Goal: Task Accomplishment & Management: Manage account settings

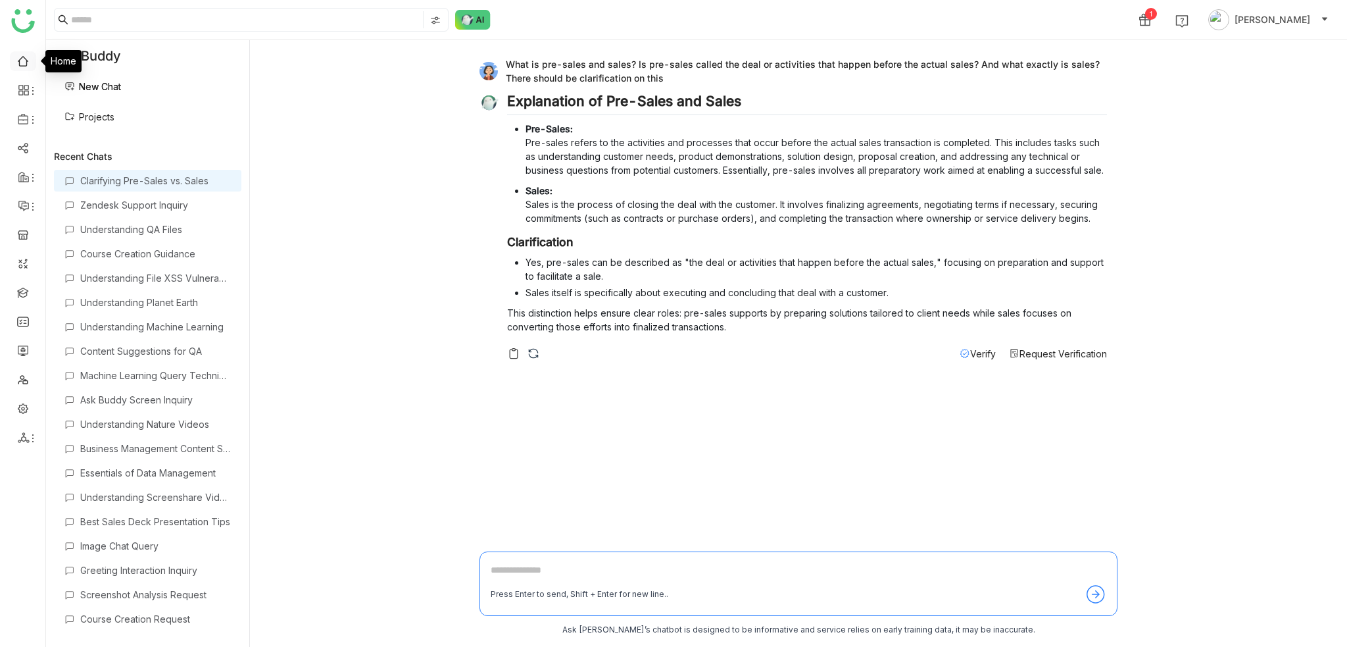
click at [18, 62] on link at bounding box center [23, 60] width 12 height 11
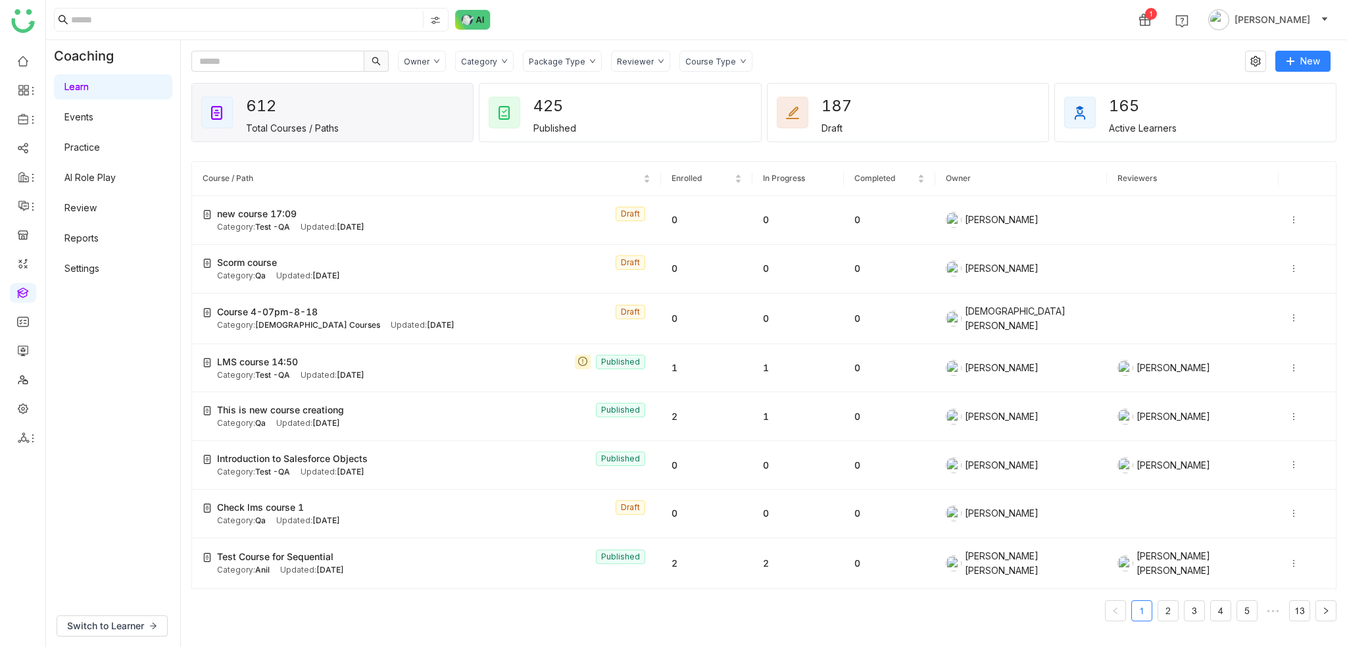
click at [876, 36] on div "1 [PERSON_NAME]" at bounding box center [696, 19] width 1301 height 39
click at [17, 288] on link at bounding box center [23, 291] width 12 height 11
click at [501, 62] on icon at bounding box center [504, 61] width 7 height 7
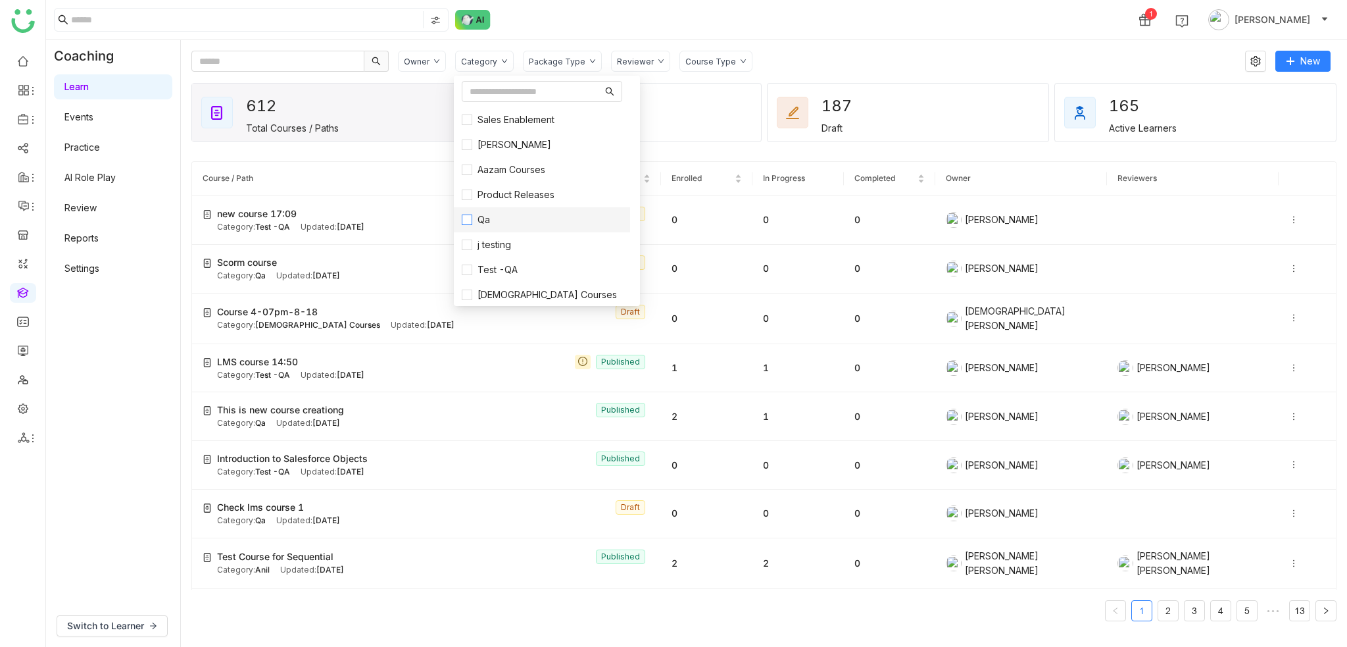
click at [487, 218] on span "Qa" at bounding box center [483, 219] width 23 height 14
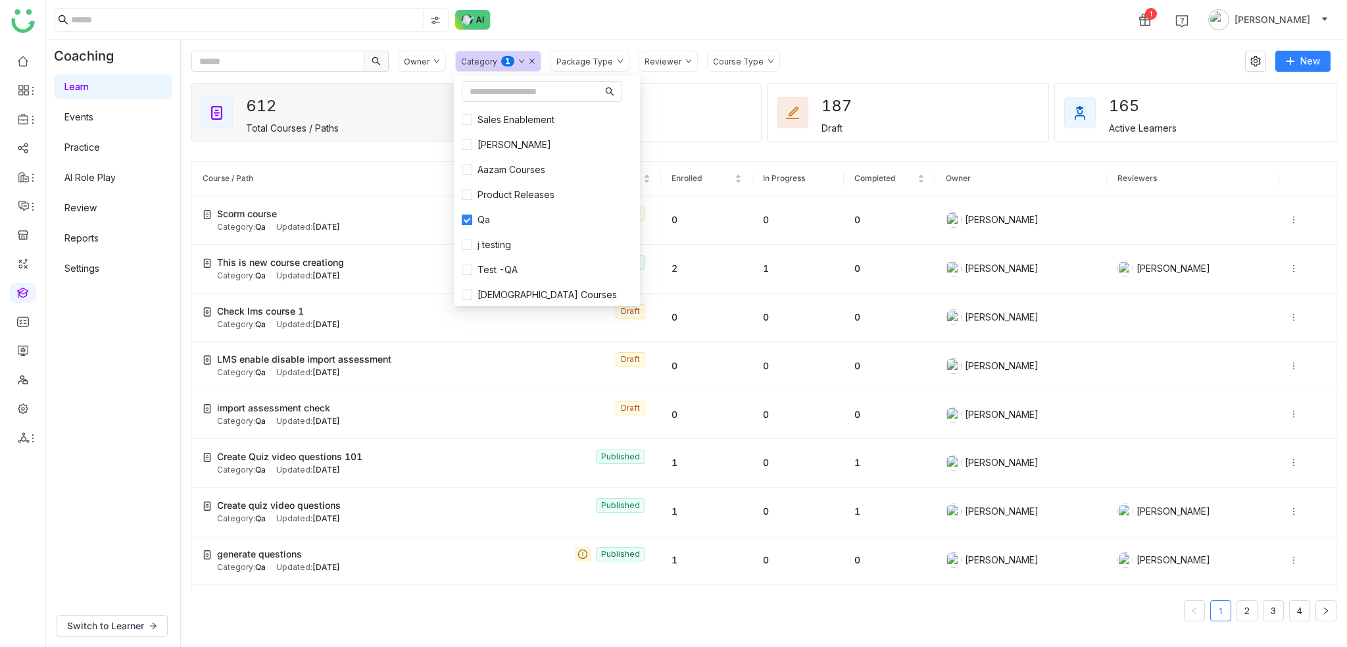
click at [758, 34] on div "1 [PERSON_NAME]" at bounding box center [696, 19] width 1301 height 39
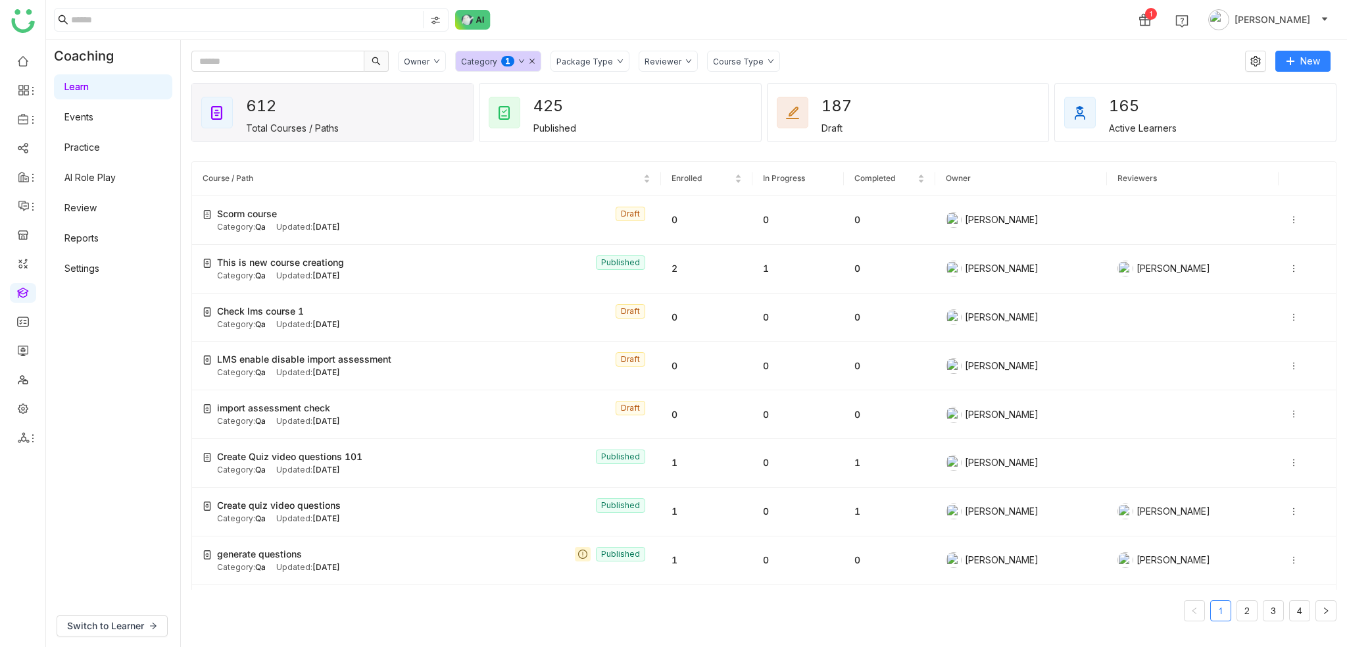
click at [529, 62] on icon at bounding box center [532, 61] width 7 height 7
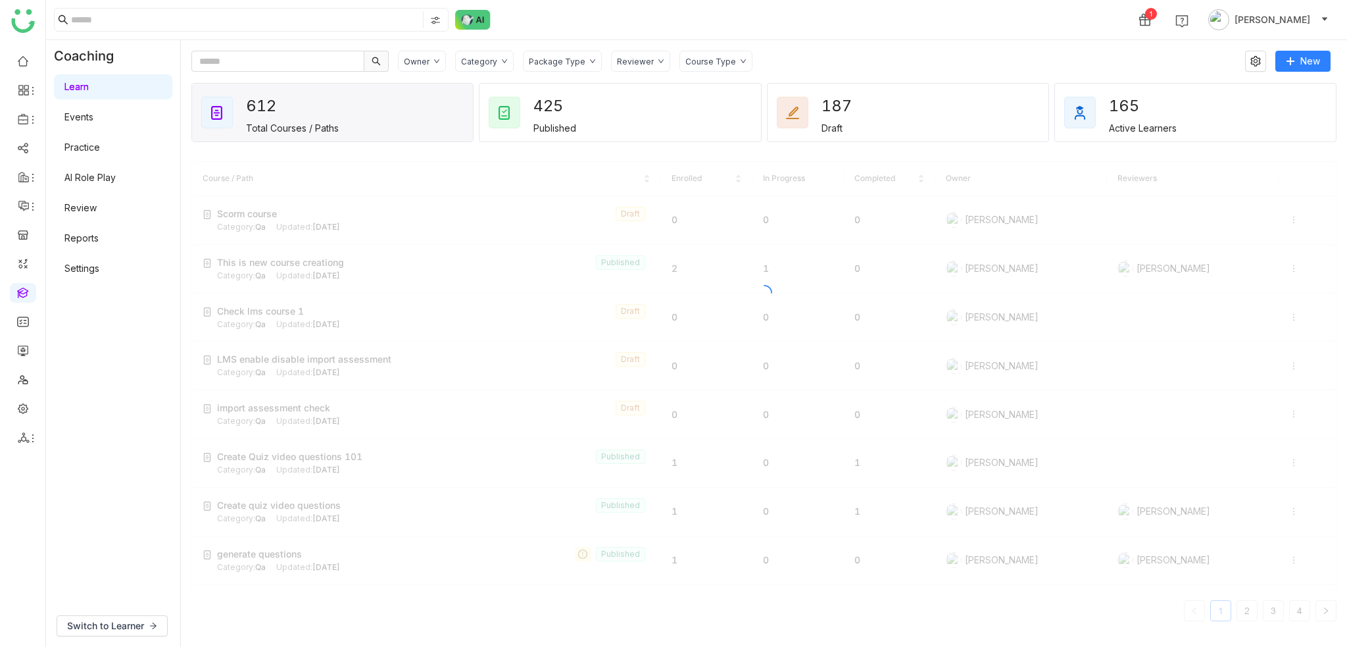
click at [712, 6] on div "1 [PERSON_NAME]" at bounding box center [696, 19] width 1301 height 39
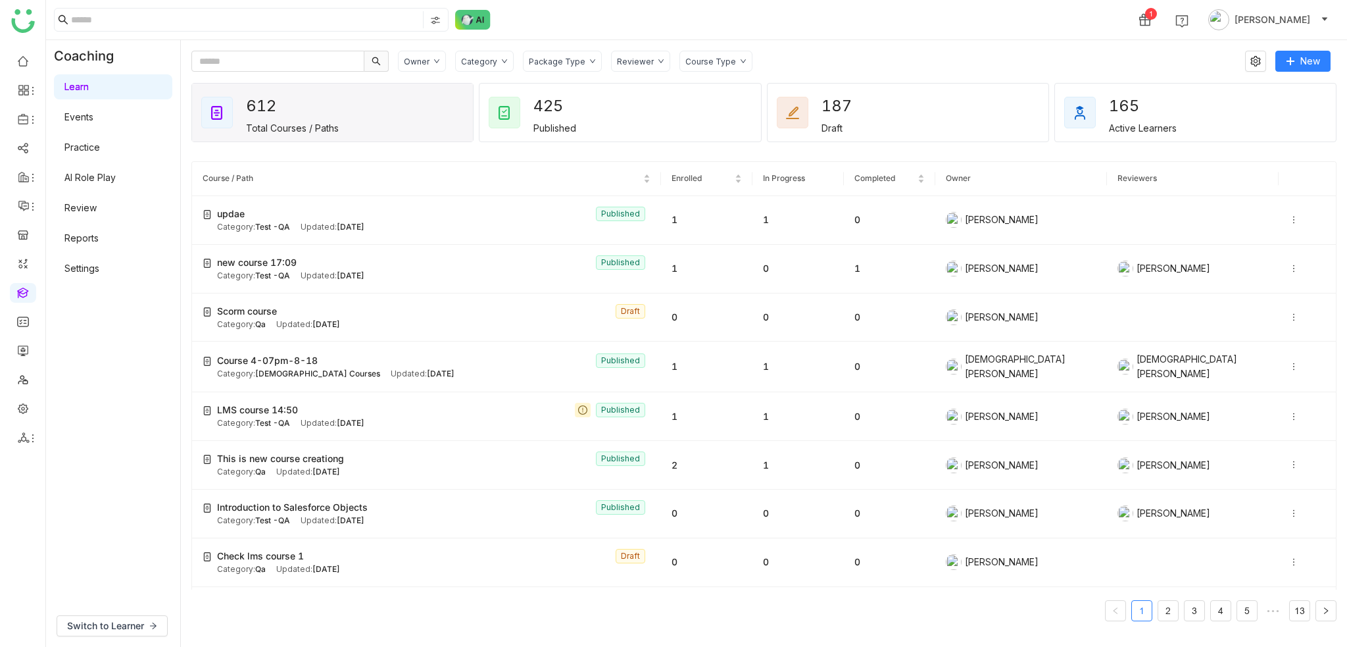
click at [482, 62] on div "Category" at bounding box center [479, 62] width 36 height 10
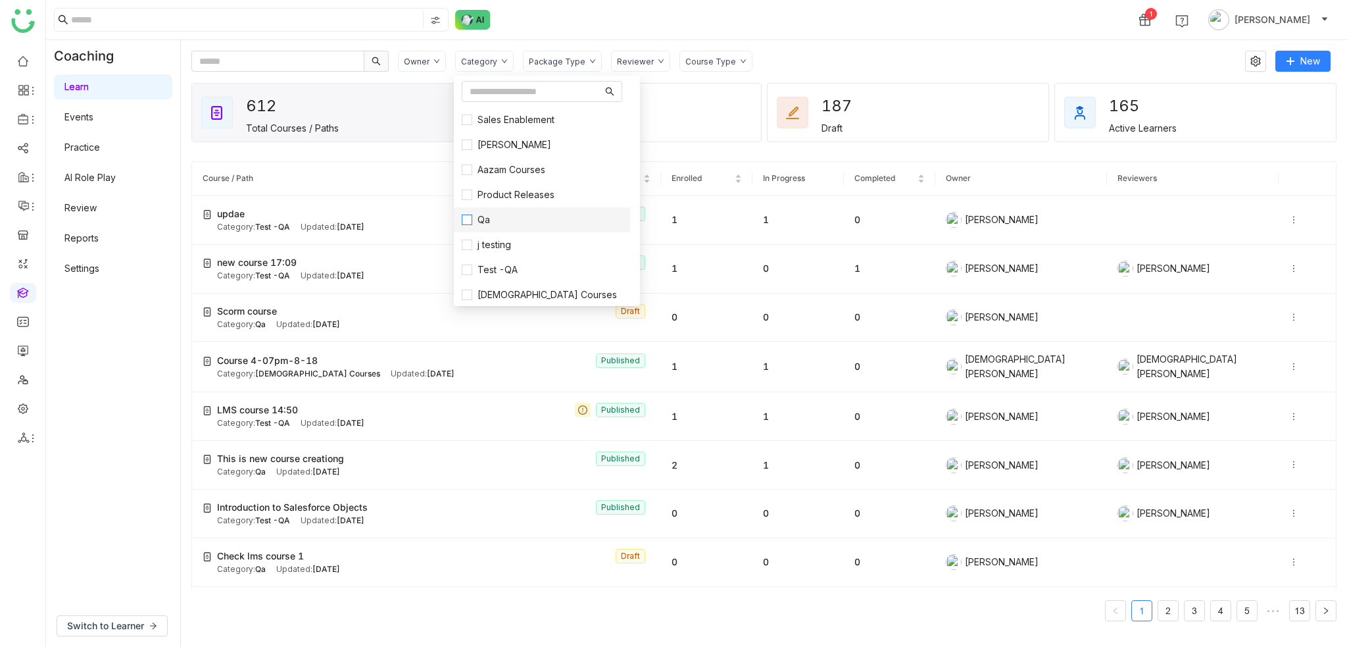
click at [480, 226] on span "Qa" at bounding box center [483, 219] width 23 height 14
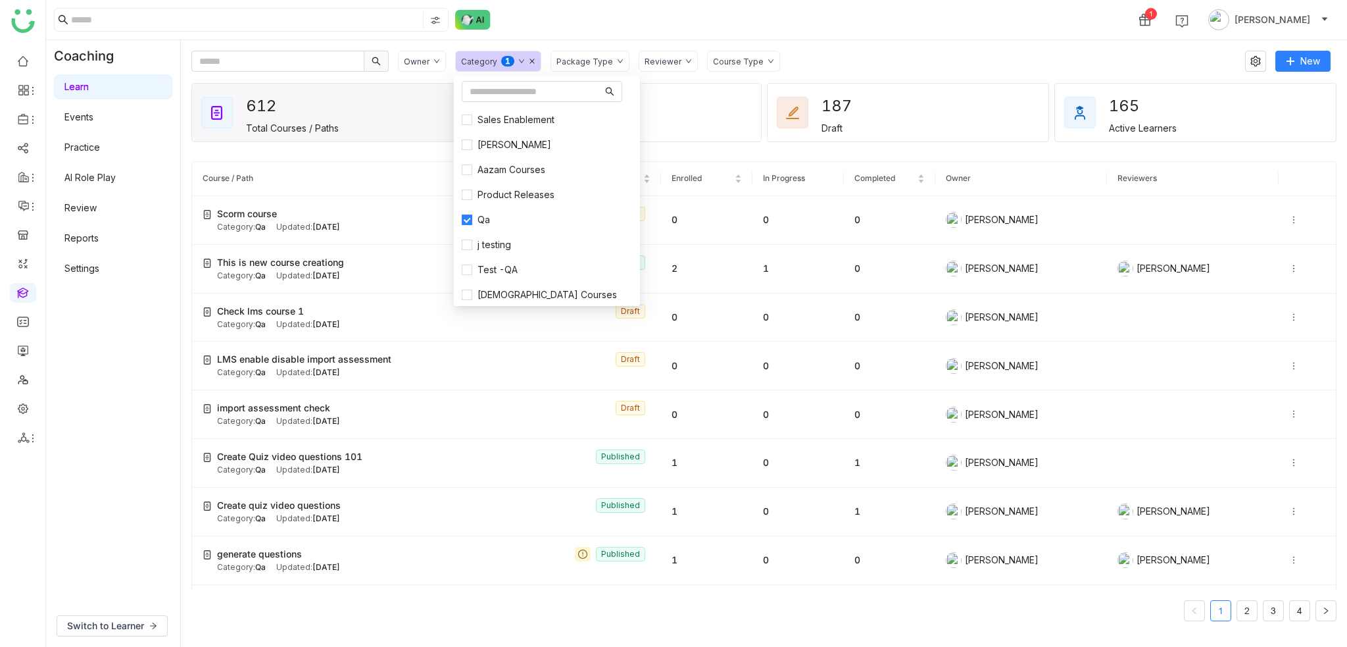
click at [532, 59] on icon at bounding box center [532, 61] width 7 height 7
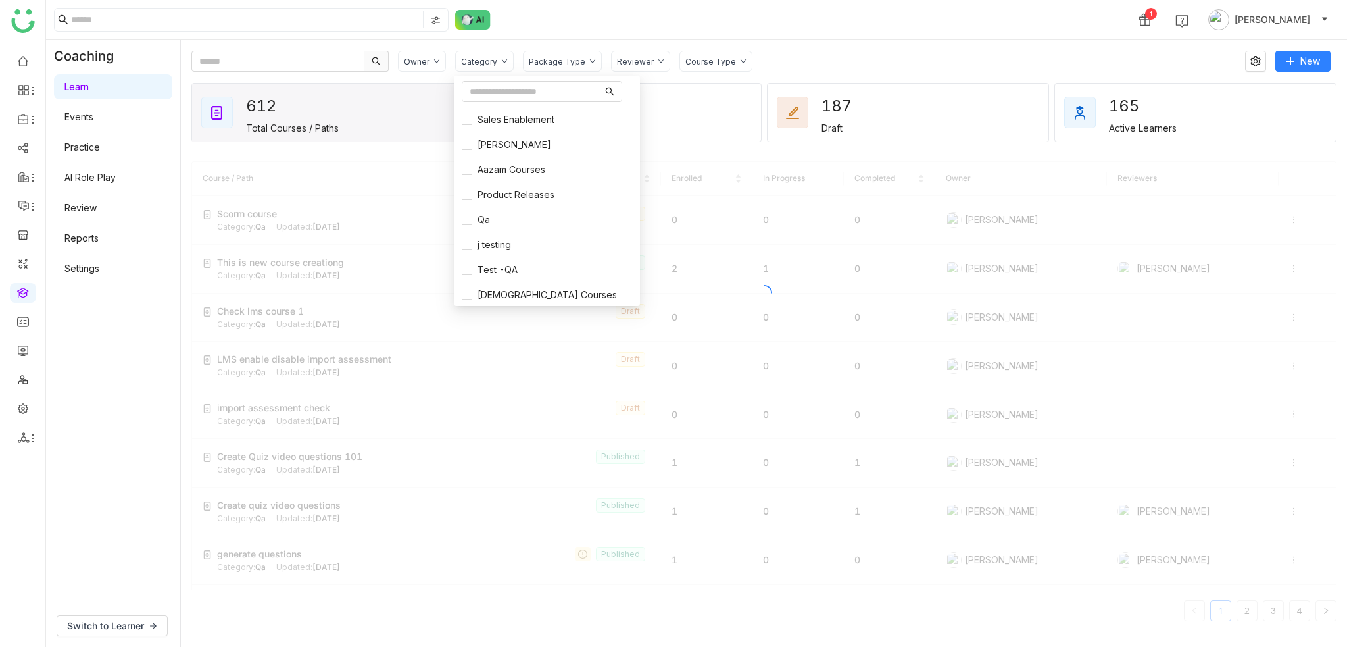
click at [636, 12] on div "1 [PERSON_NAME]" at bounding box center [696, 19] width 1301 height 39
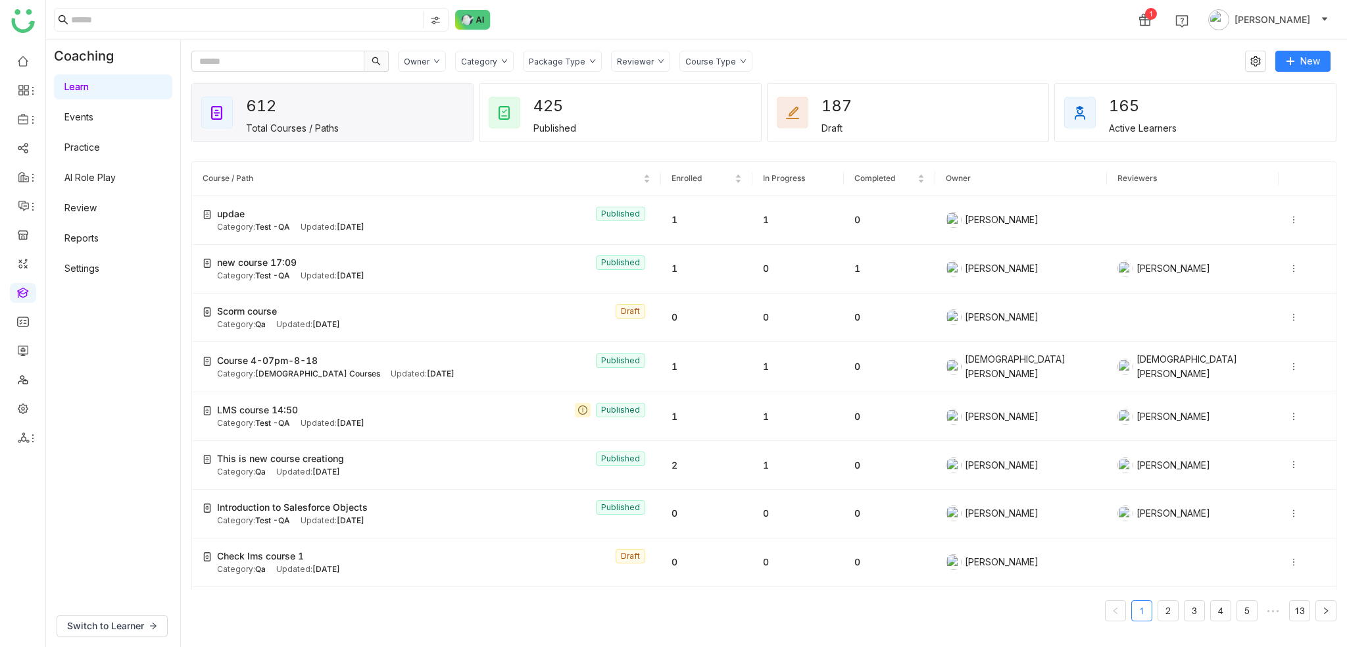
click at [485, 64] on div "Category" at bounding box center [479, 62] width 36 height 10
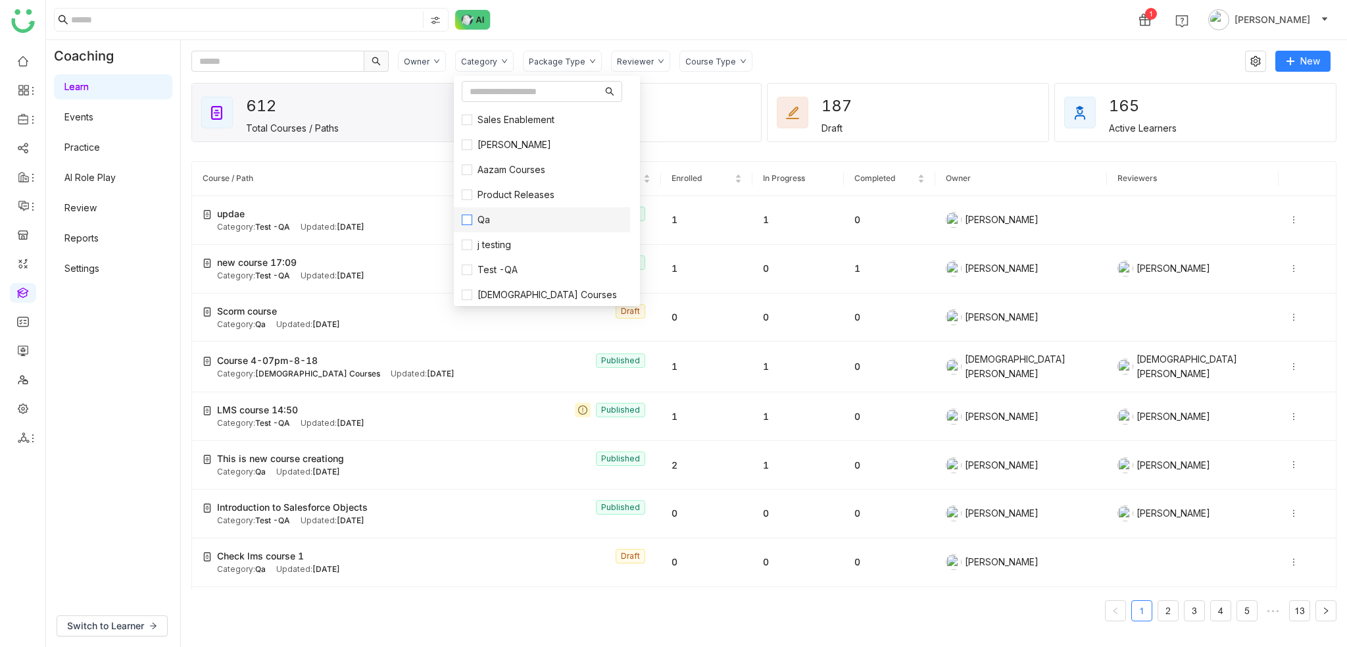
click at [546, 216] on label "Qa" at bounding box center [542, 219] width 161 height 14
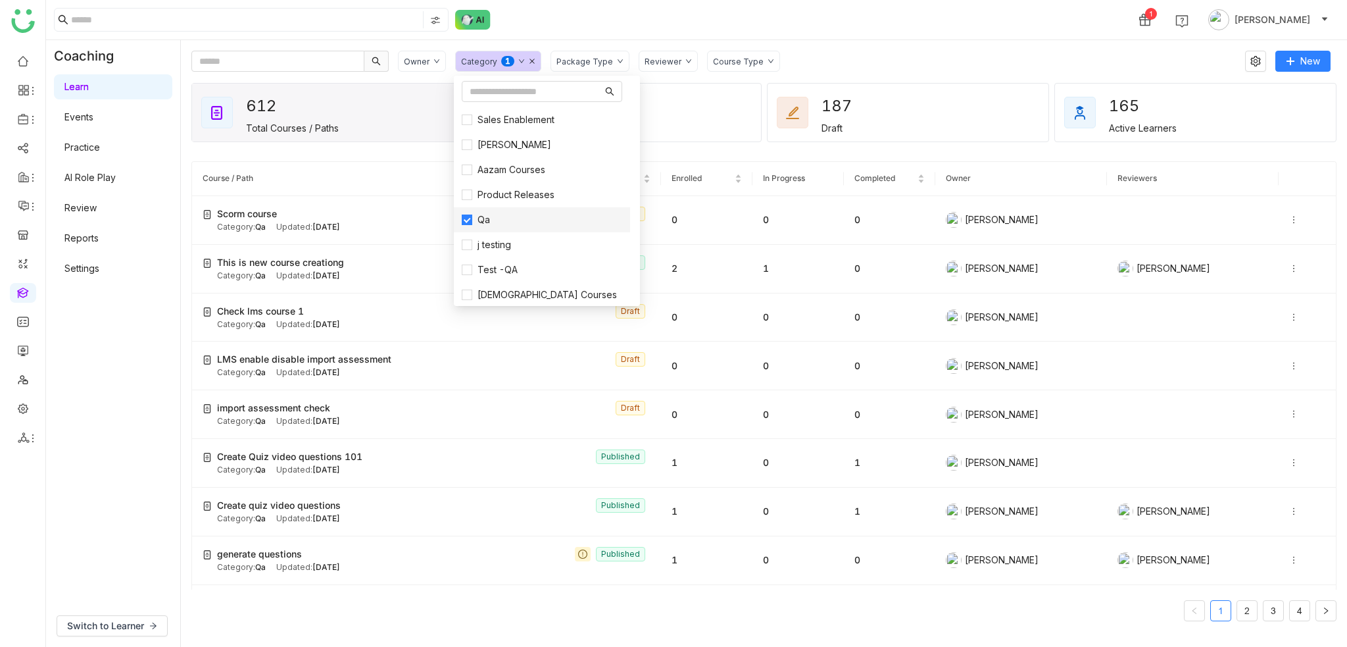
click at [546, 216] on label "Qa" at bounding box center [542, 219] width 161 height 14
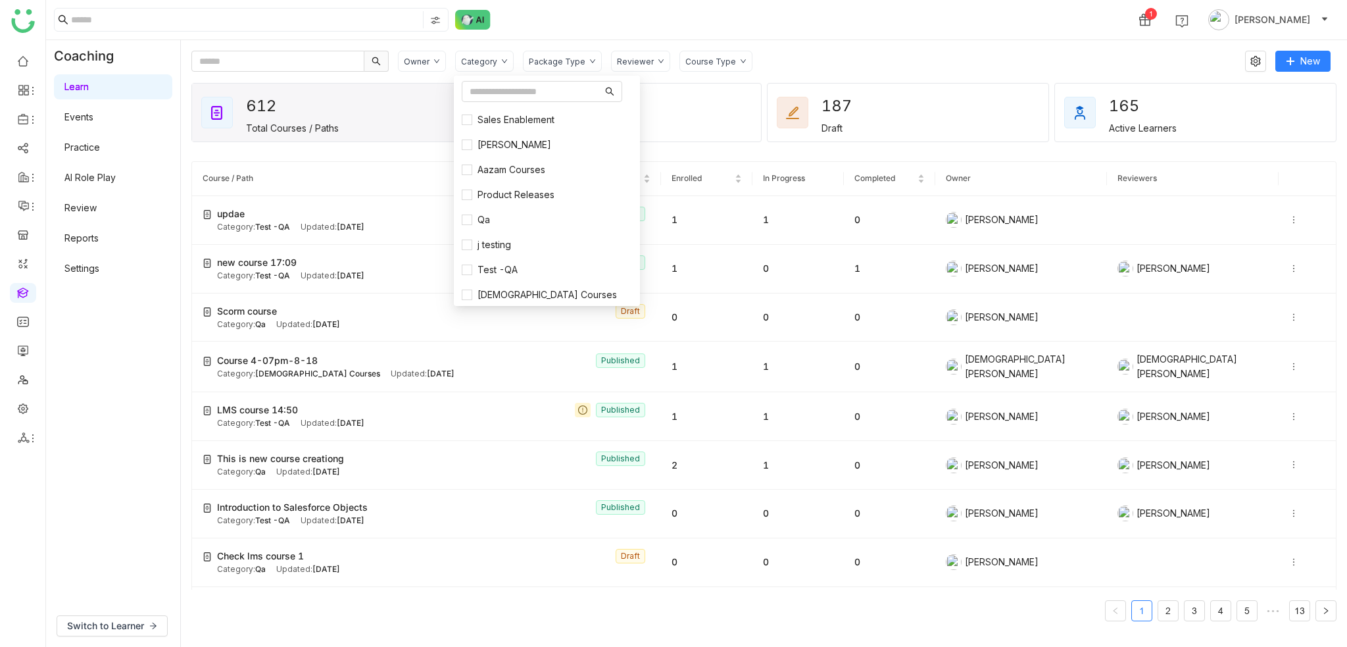
click at [745, 32] on div "1 [PERSON_NAME]" at bounding box center [696, 19] width 1301 height 39
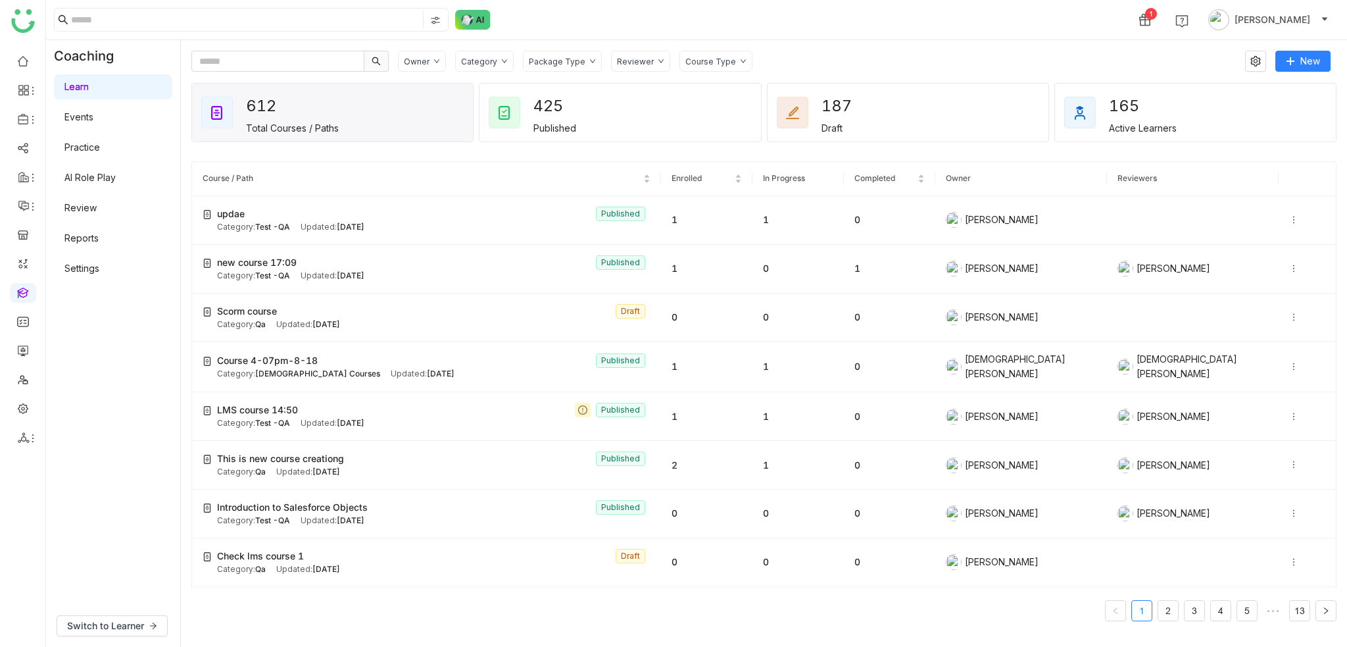
click at [964, 47] on div "Owner Category Package Type Reviewer Course Type New 612 Total Courses / Paths …" at bounding box center [764, 343] width 1166 height 607
click at [626, 106] on div "425 Published" at bounding box center [620, 113] width 281 height 58
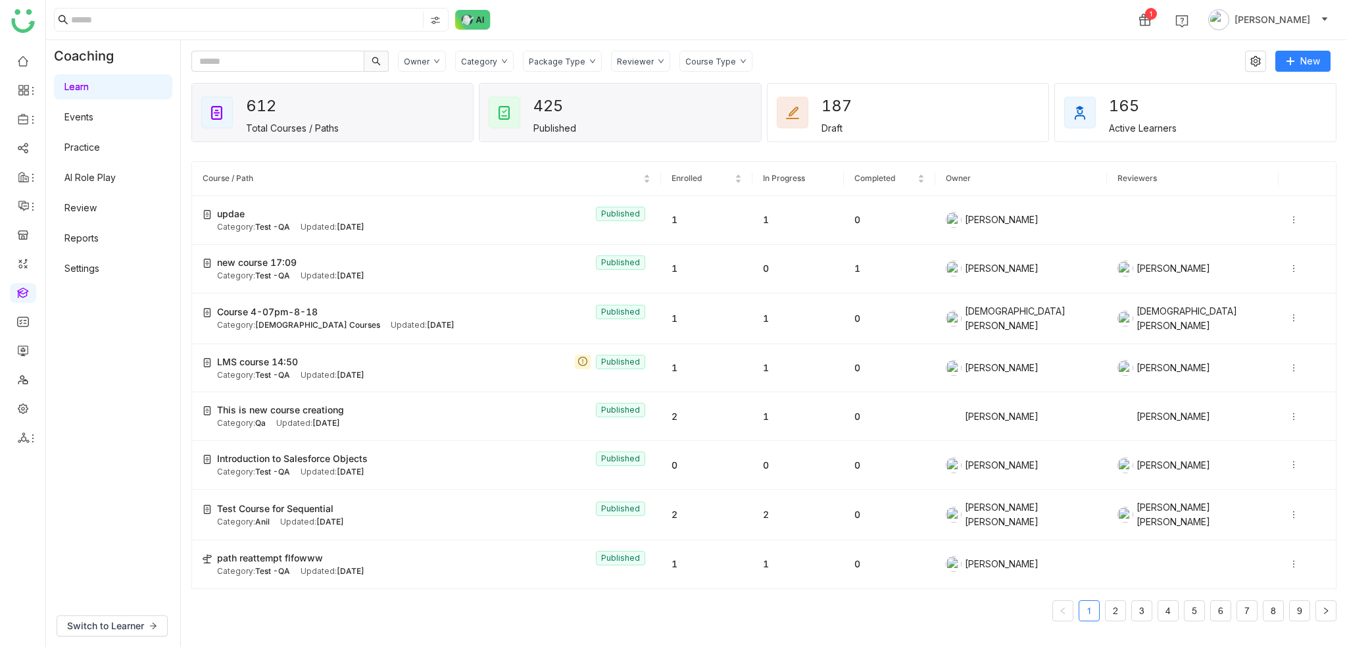
click at [407, 108] on div "612 Total Courses / Paths" at bounding box center [332, 113] width 281 height 58
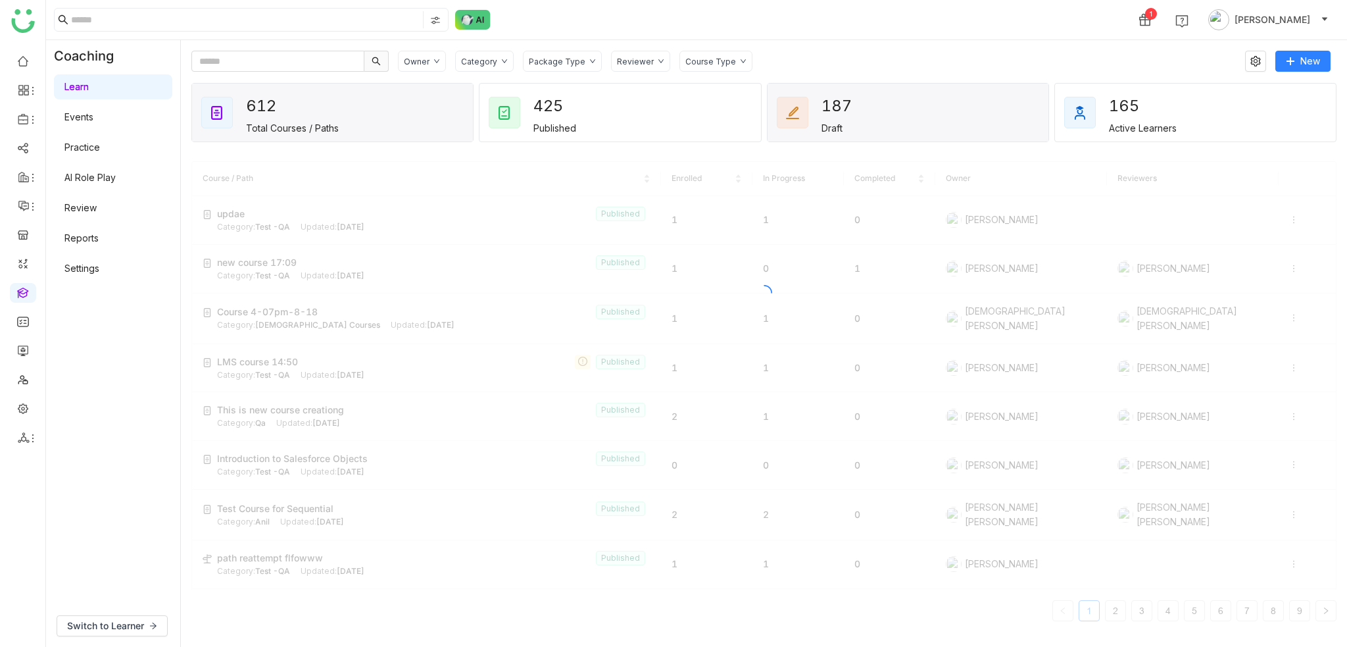
drag, startPoint x: 885, startPoint y: 109, endPoint x: 710, endPoint y: 97, distance: 176.1
click at [887, 109] on div "187 Draft" at bounding box center [908, 113] width 281 height 58
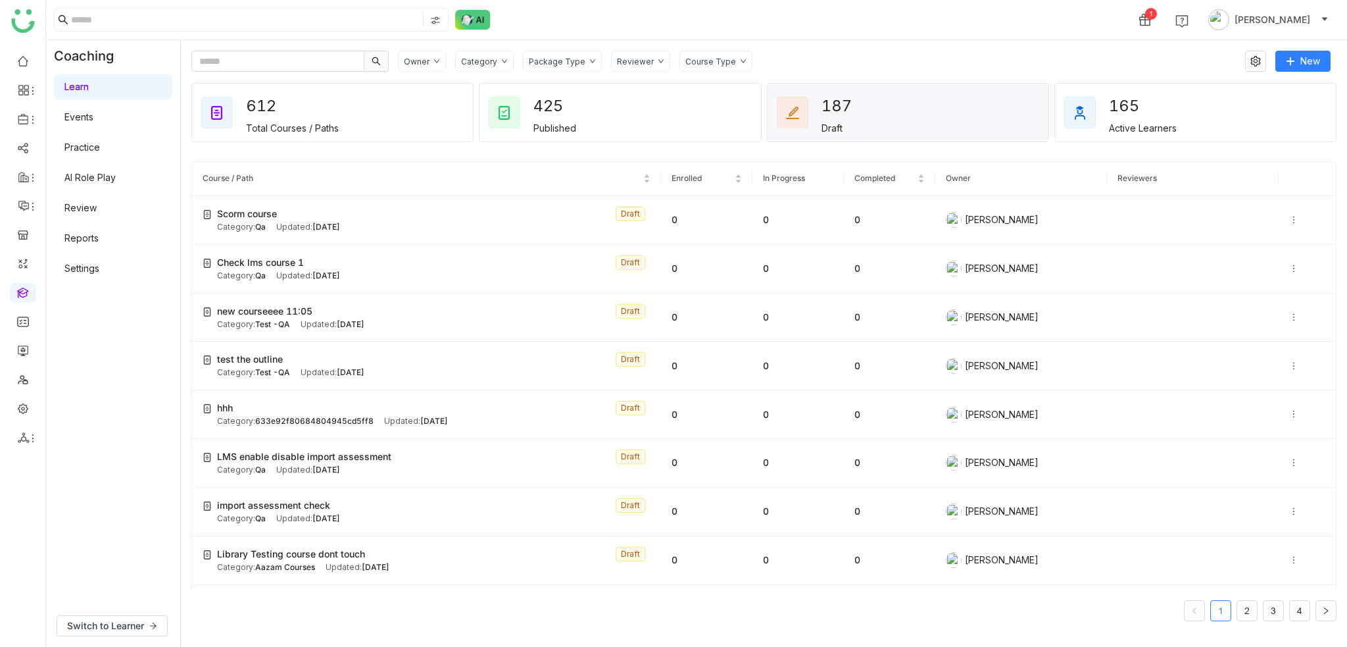
click at [549, 58] on div "Package Type" at bounding box center [557, 62] width 57 height 10
click at [469, 61] on div "Category" at bounding box center [479, 62] width 36 height 10
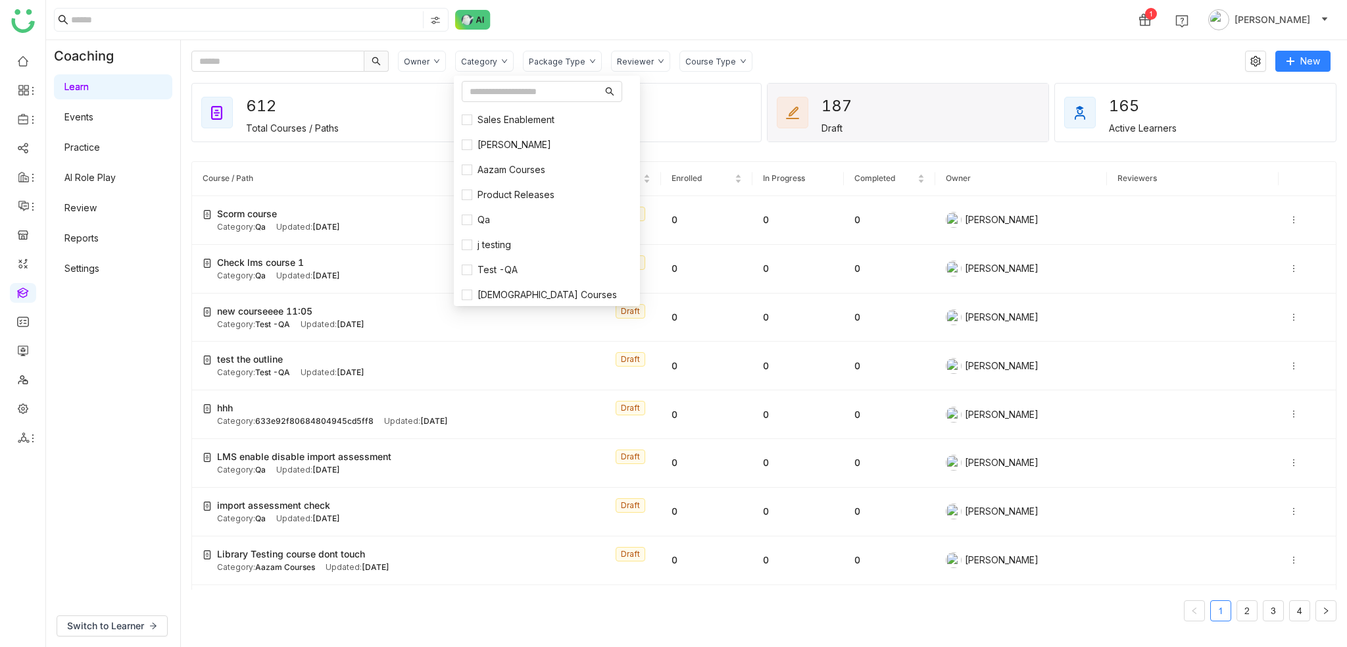
click at [568, 13] on div "1 [PERSON_NAME]" at bounding box center [696, 19] width 1301 height 39
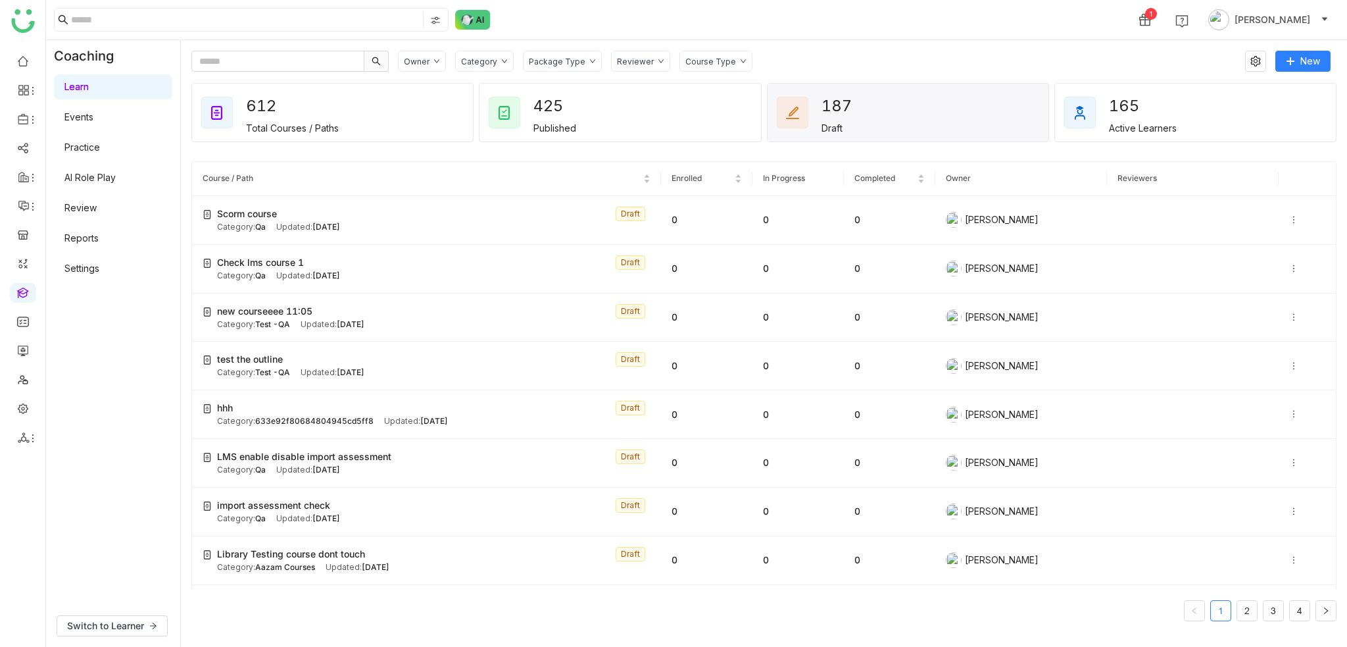
click at [89, 92] on link "Learn" at bounding box center [76, 86] width 24 height 11
click at [25, 57] on link at bounding box center [23, 60] width 12 height 11
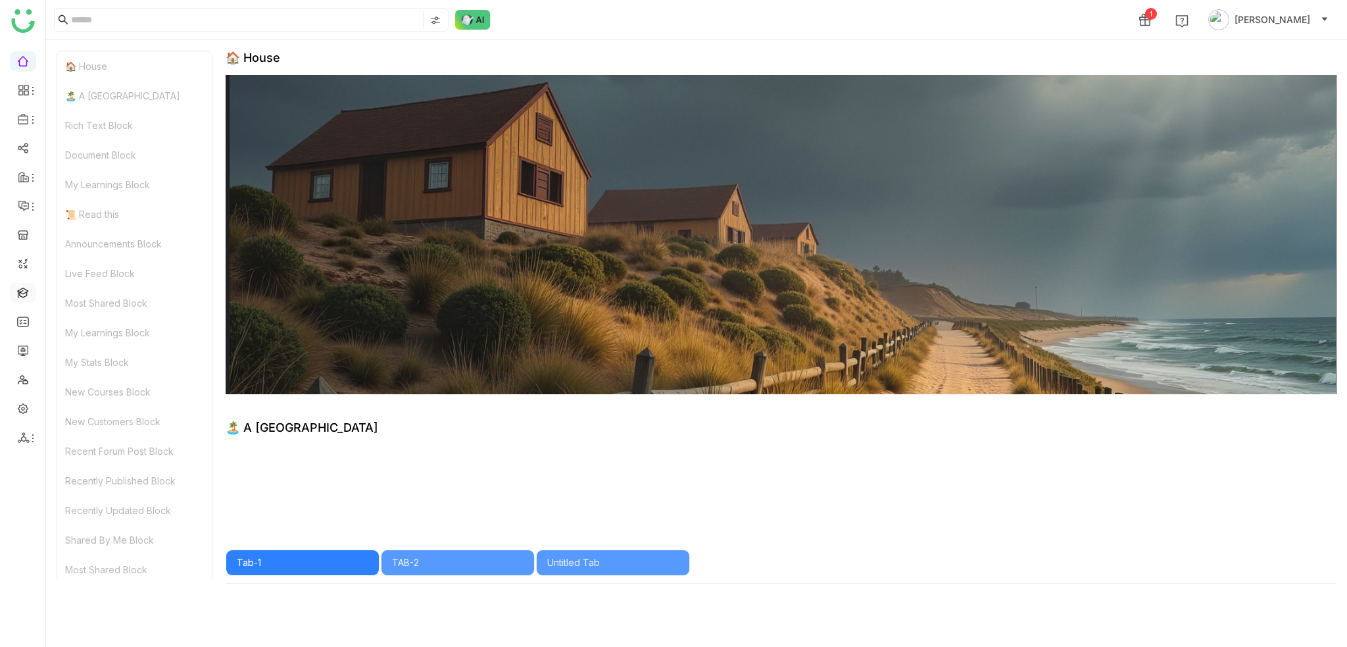
click at [26, 288] on link at bounding box center [23, 291] width 12 height 11
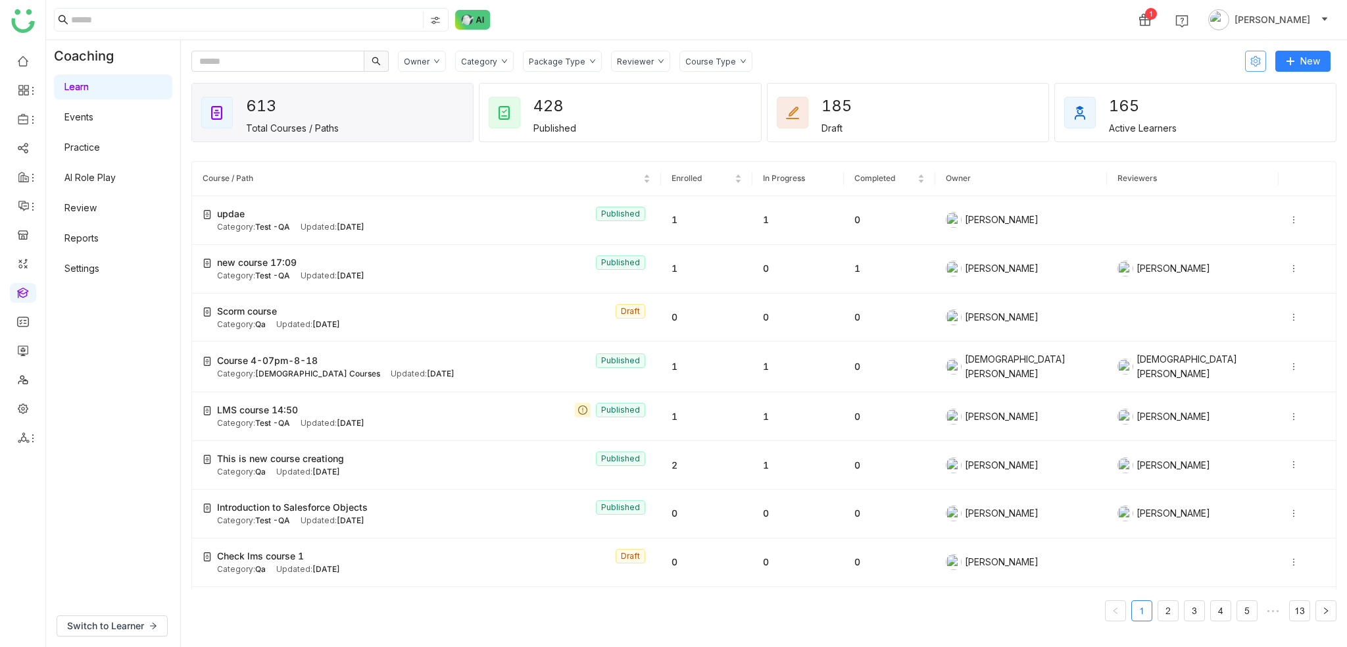
click at [1256, 57] on icon at bounding box center [1256, 61] width 11 height 11
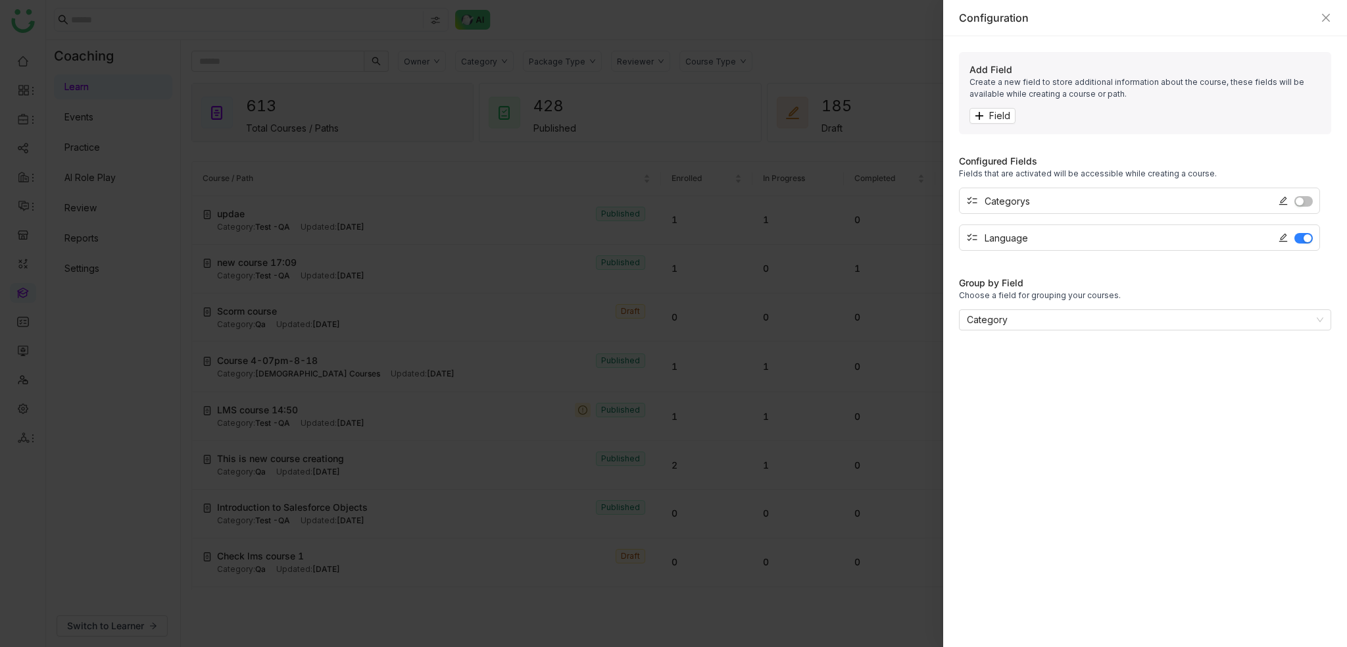
click at [805, 41] on div at bounding box center [673, 323] width 1347 height 647
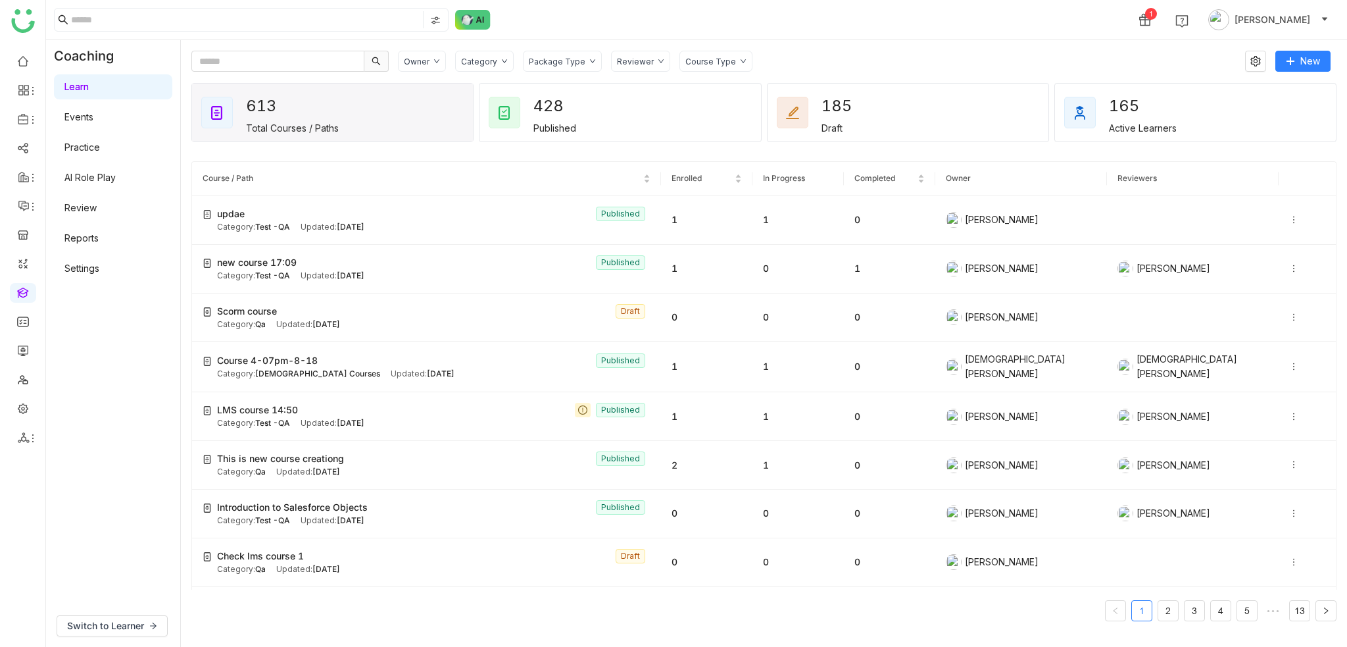
click at [1037, 55] on div "Owner Category Package Type Reviewer Course Type" at bounding box center [817, 61] width 838 height 21
click at [1289, 218] on icon at bounding box center [1293, 219] width 9 height 9
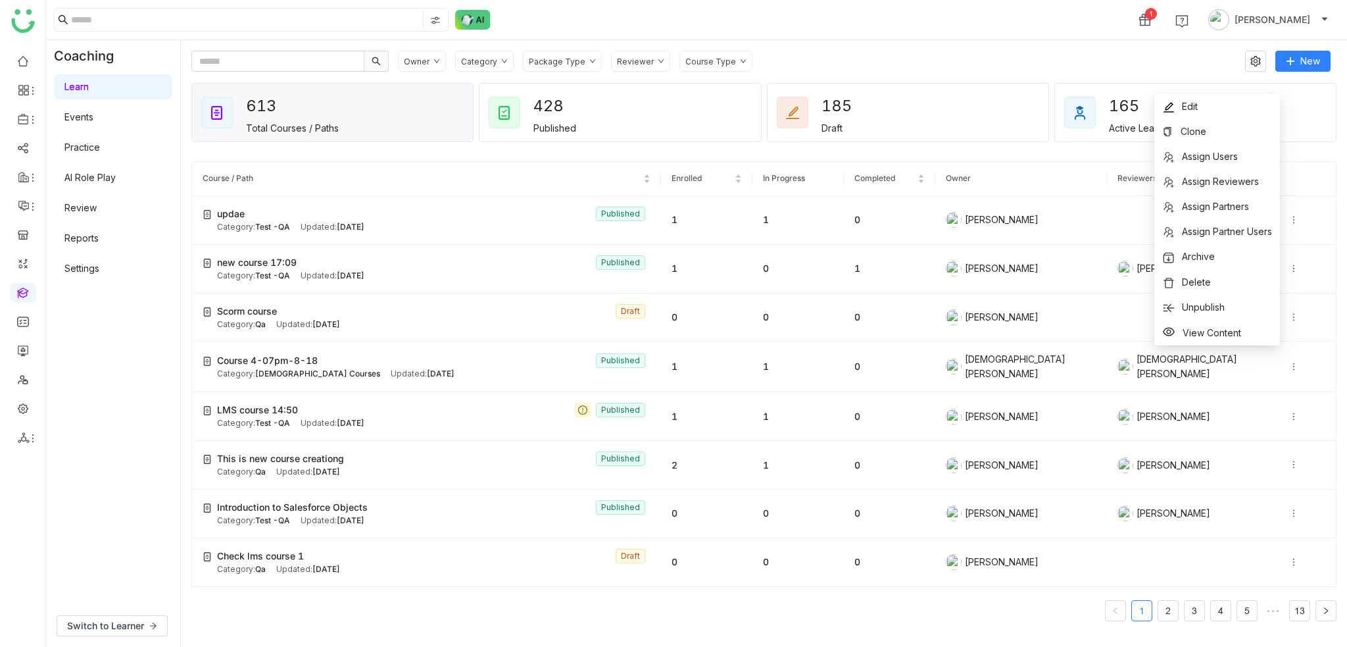
click at [897, 66] on div "Owner Category Package Type Reviewer Course Type" at bounding box center [817, 61] width 838 height 21
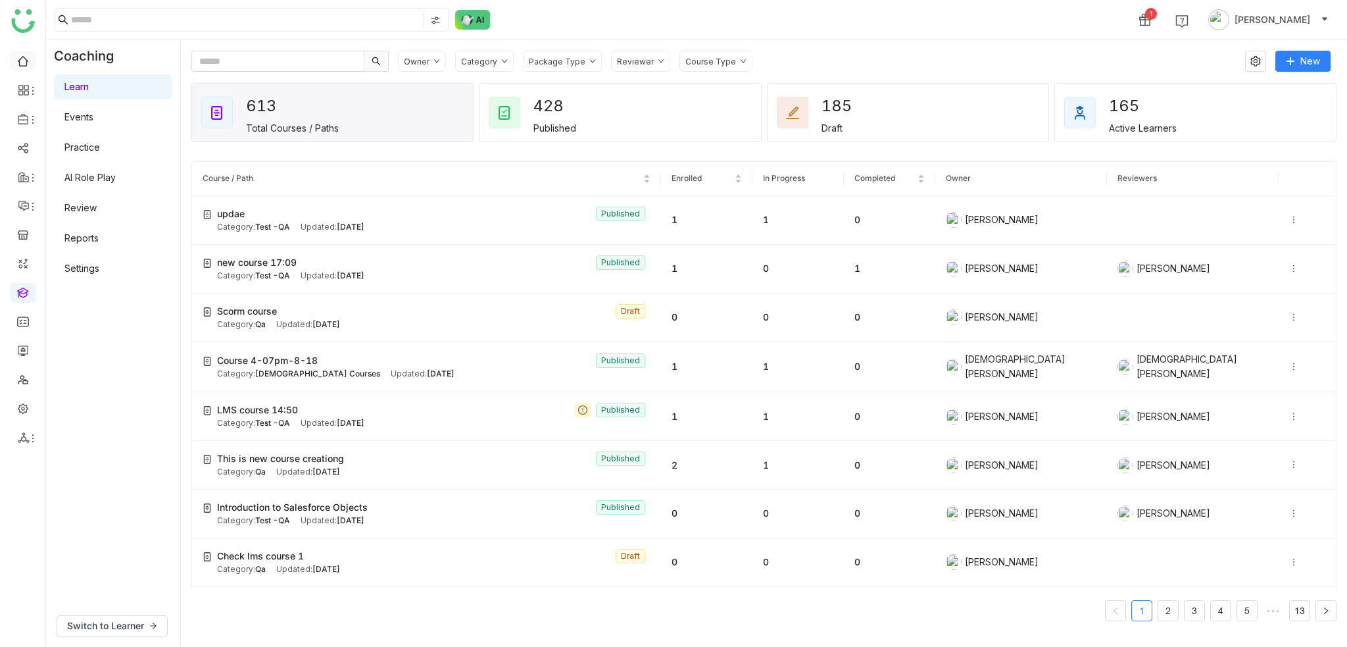
click at [27, 60] on link at bounding box center [23, 60] width 12 height 11
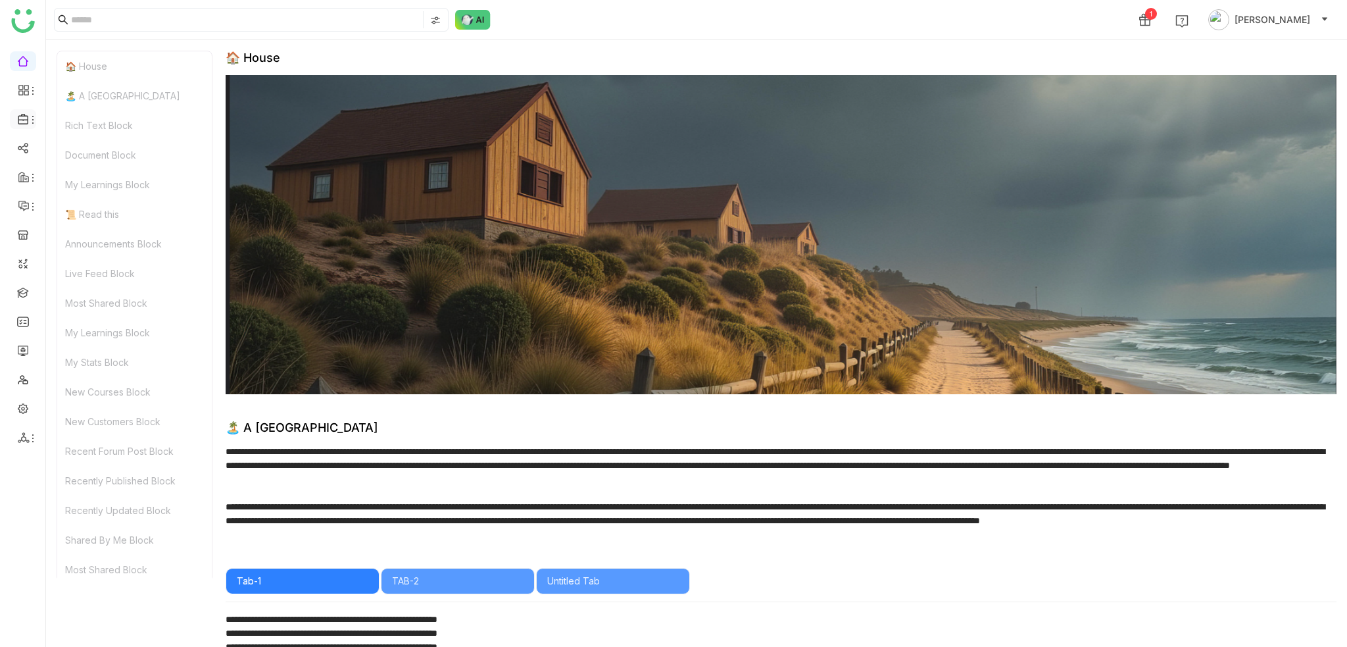
click at [29, 118] on icon at bounding box center [33, 119] width 11 height 11
click at [80, 187] on div "My Learnings Block" at bounding box center [134, 185] width 155 height 30
drag, startPoint x: 35, startPoint y: 120, endPoint x: 42, endPoint y: 136, distance: 17.4
click at [35, 119] on icon at bounding box center [33, 119] width 11 height 11
click at [72, 192] on link "Library" at bounding box center [92, 194] width 86 height 9
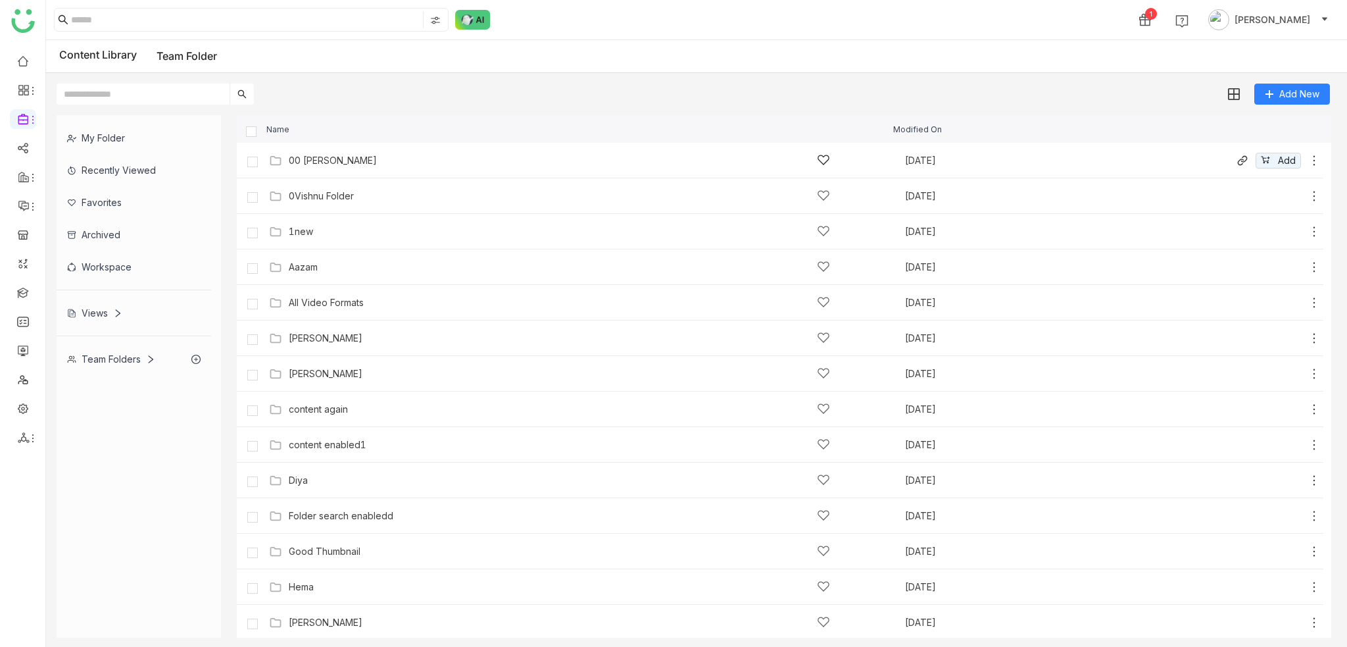
click at [421, 157] on div "00 [PERSON_NAME]" at bounding box center [559, 160] width 541 height 14
click at [1308, 157] on icon at bounding box center [1314, 160] width 13 height 13
click at [1253, 97] on li "Edit" at bounding box center [1249, 99] width 104 height 21
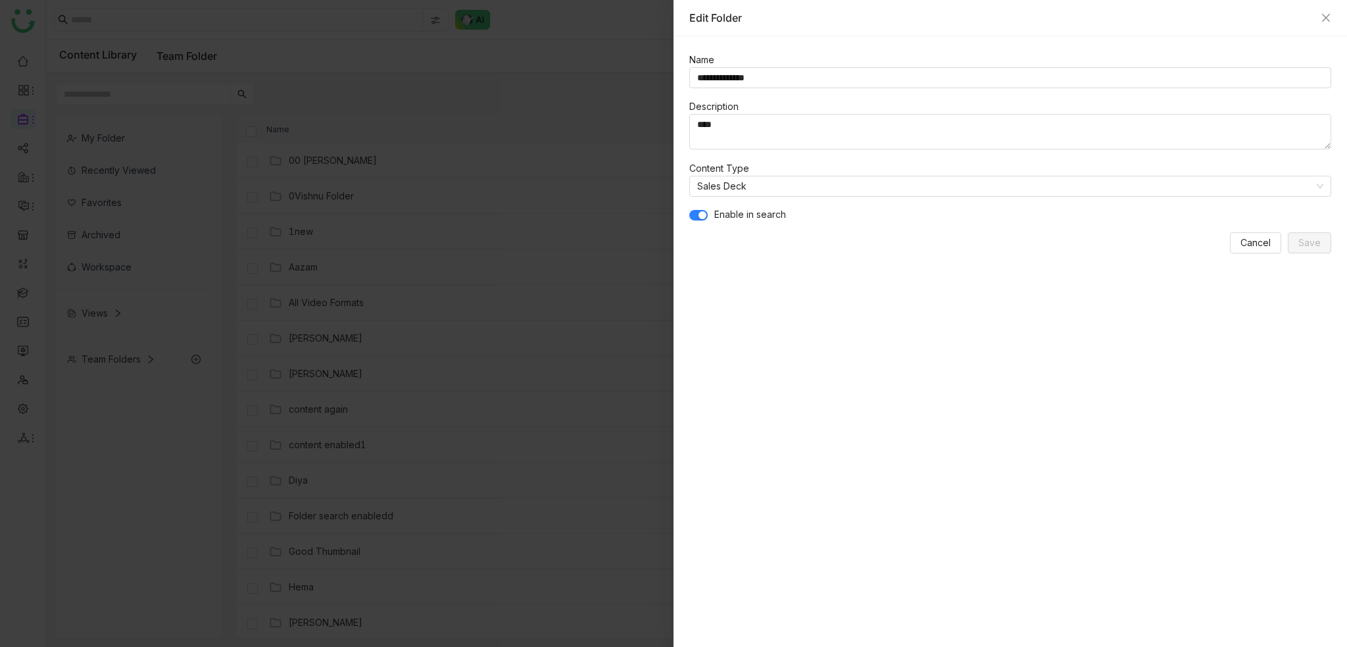
click at [705, 212] on span "button" at bounding box center [703, 215] width 8 height 8
click at [705, 212] on button "button" at bounding box center [698, 215] width 18 height 11
click at [1252, 245] on span "Cancel" at bounding box center [1256, 243] width 30 height 14
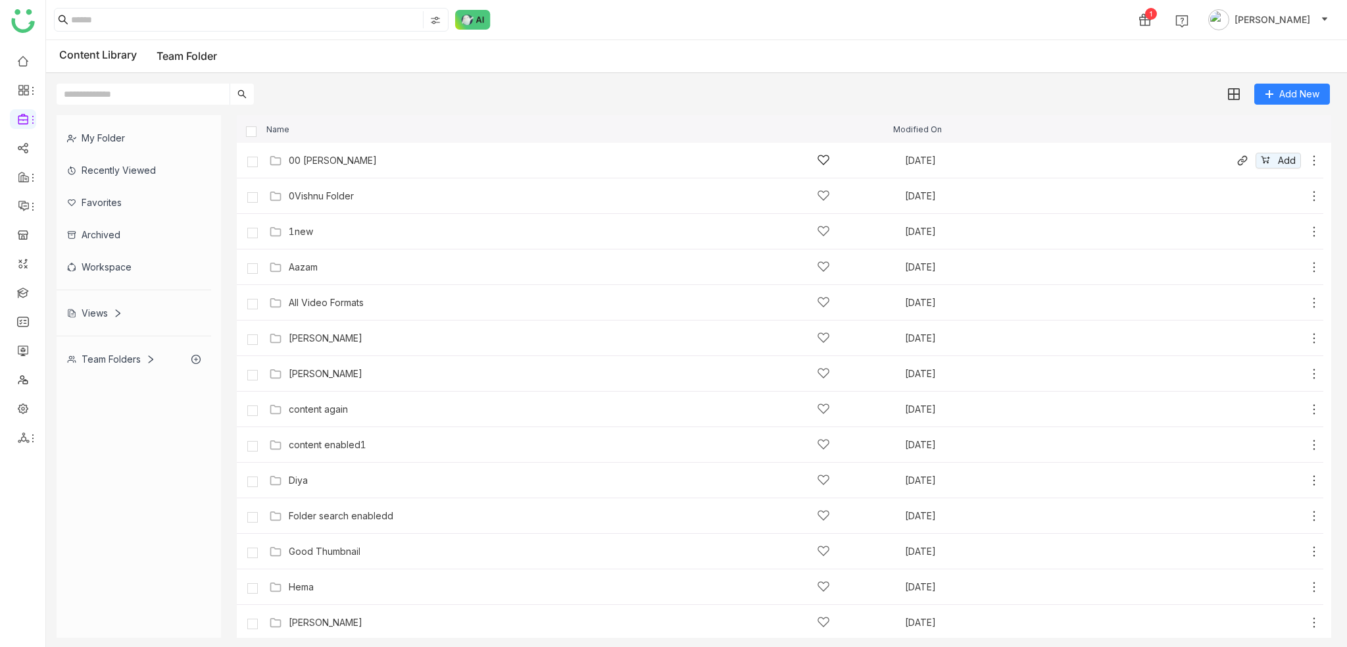
click at [426, 157] on div "00 [PERSON_NAME]" at bounding box center [559, 160] width 541 height 14
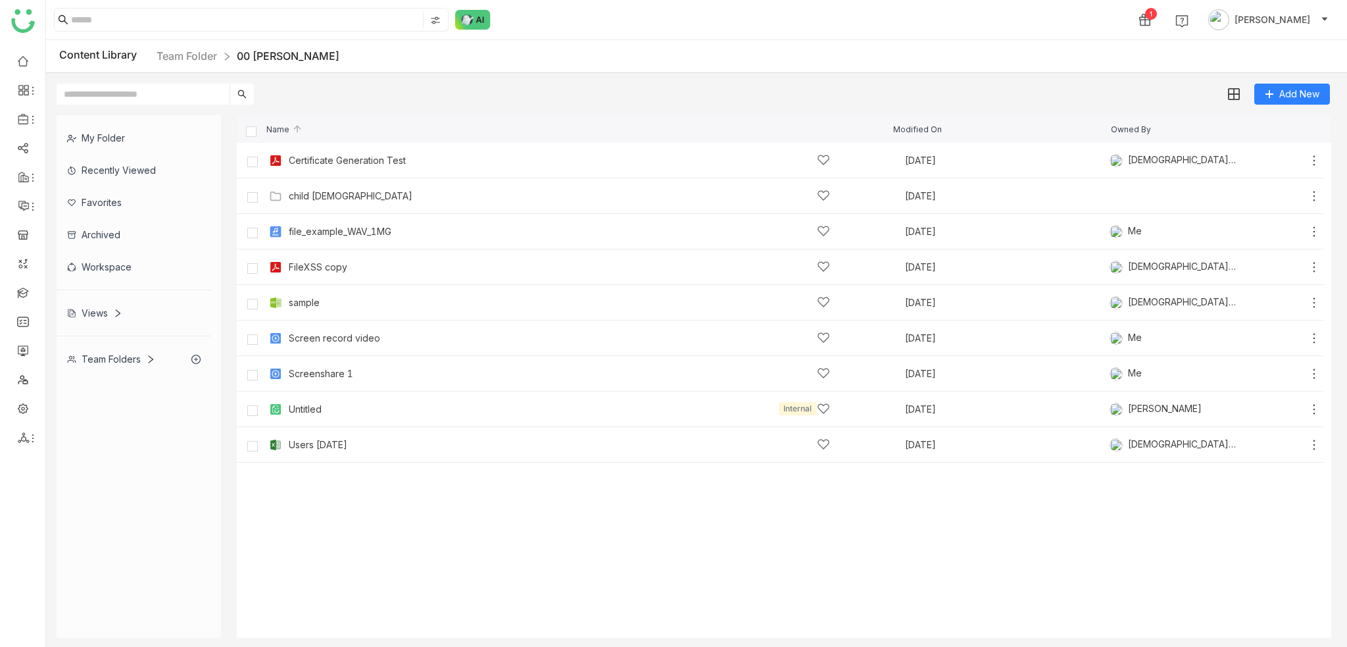
click at [542, 106] on div "My Folder Recently Viewed Favorites Archived Workspace Views Team Folders Name …" at bounding box center [696, 376] width 1301 height 543
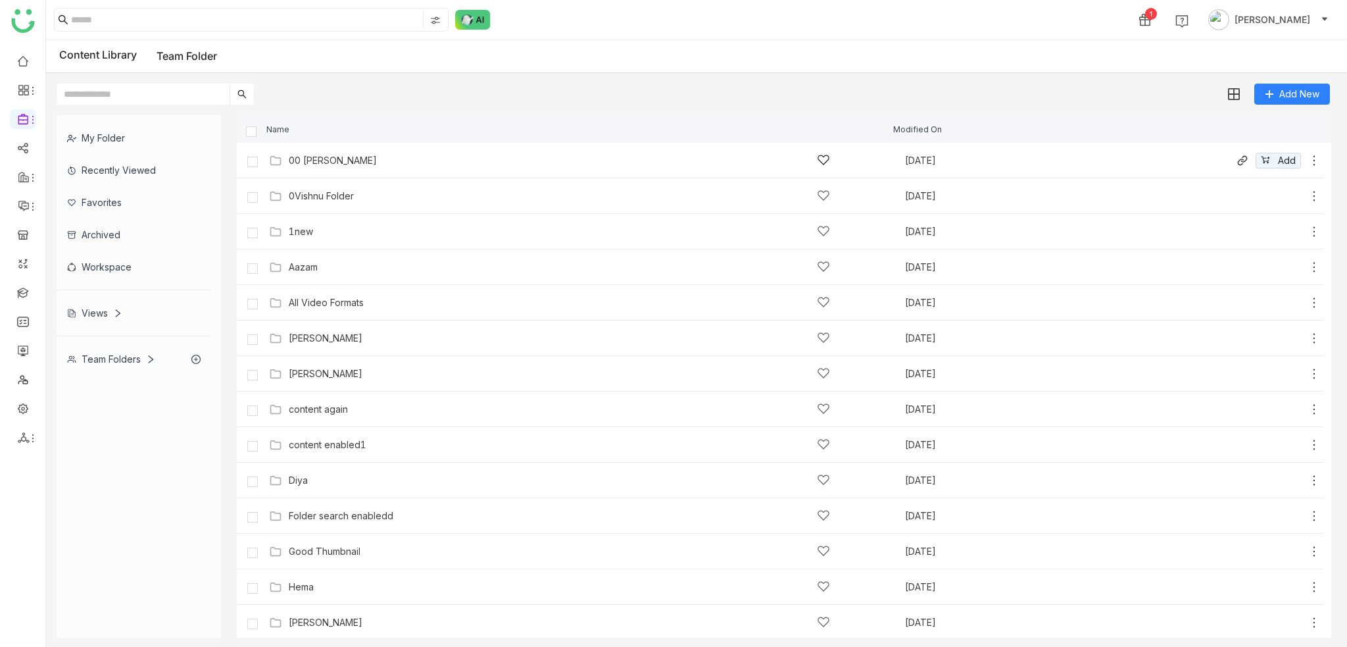
click at [360, 154] on div "00 [PERSON_NAME]" at bounding box center [559, 160] width 541 height 14
click at [376, 166] on div "00 [PERSON_NAME]" at bounding box center [559, 160] width 541 height 14
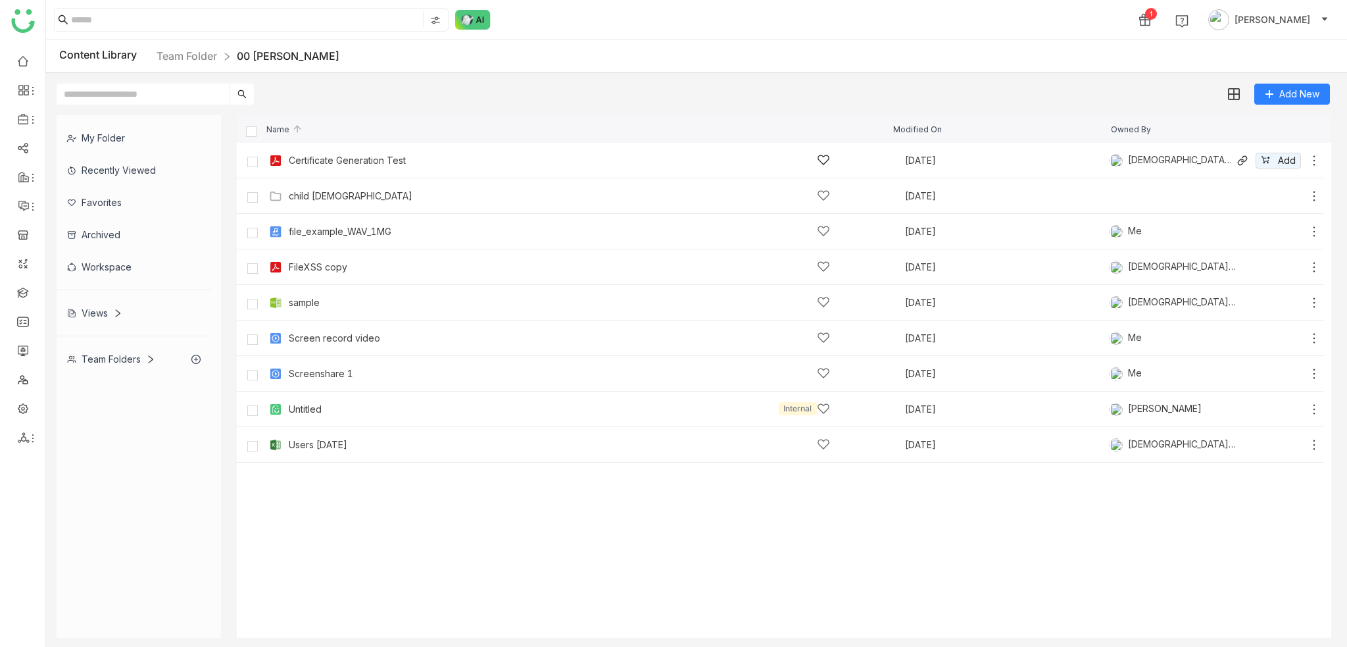
click at [1315, 161] on icon at bounding box center [1314, 160] width 13 height 13
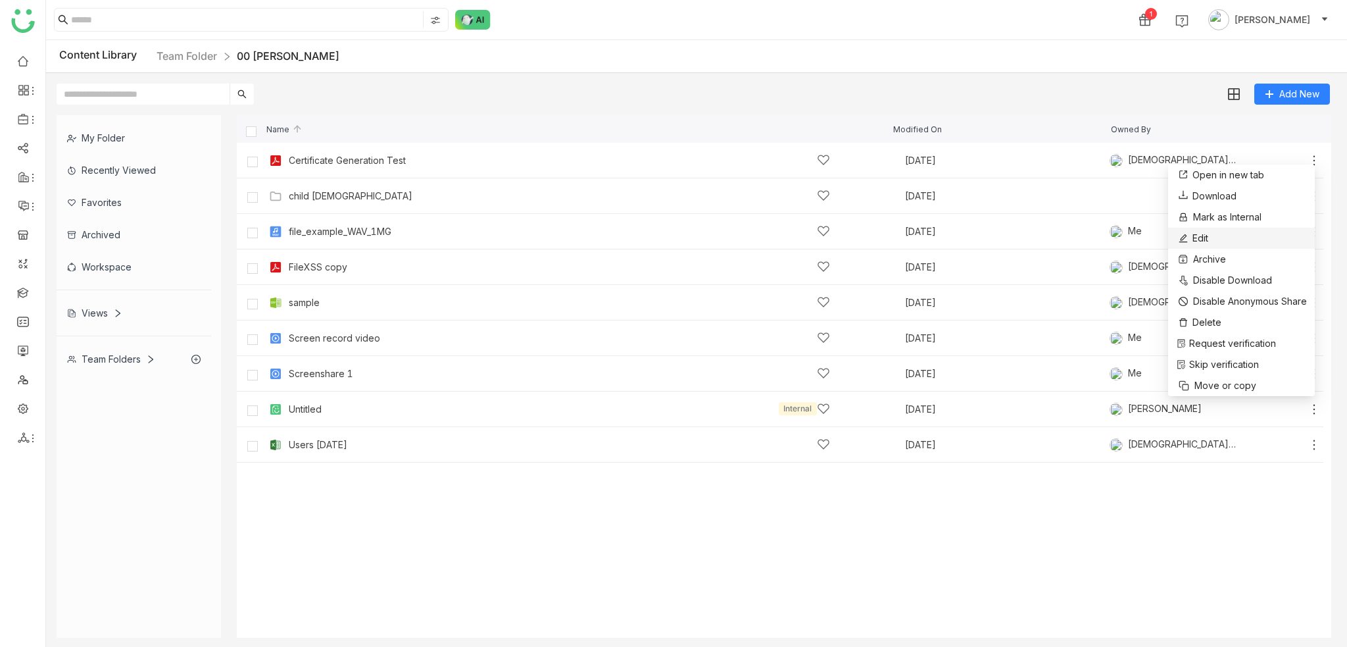
click at [1231, 241] on li "Edit" at bounding box center [1241, 238] width 147 height 21
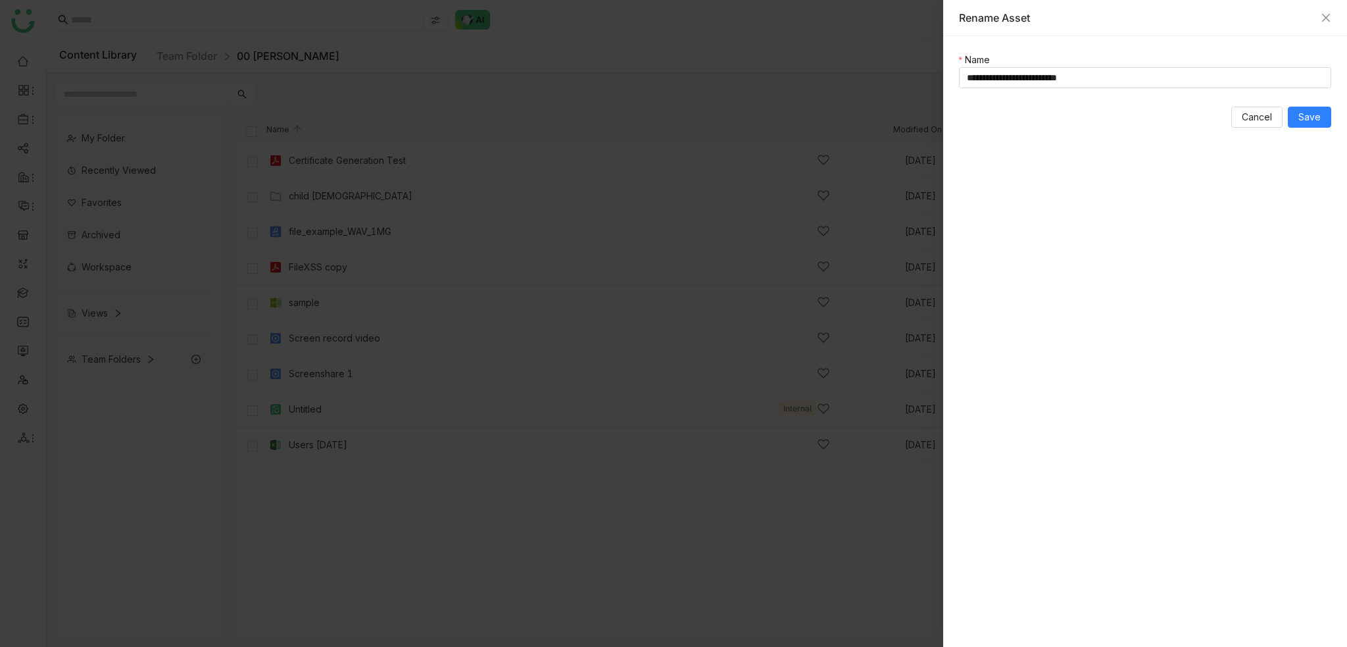
click at [1320, 15] on div "Rename Asset" at bounding box center [1145, 18] width 372 height 14
click at [1322, 20] on icon "Close" at bounding box center [1326, 17] width 11 height 11
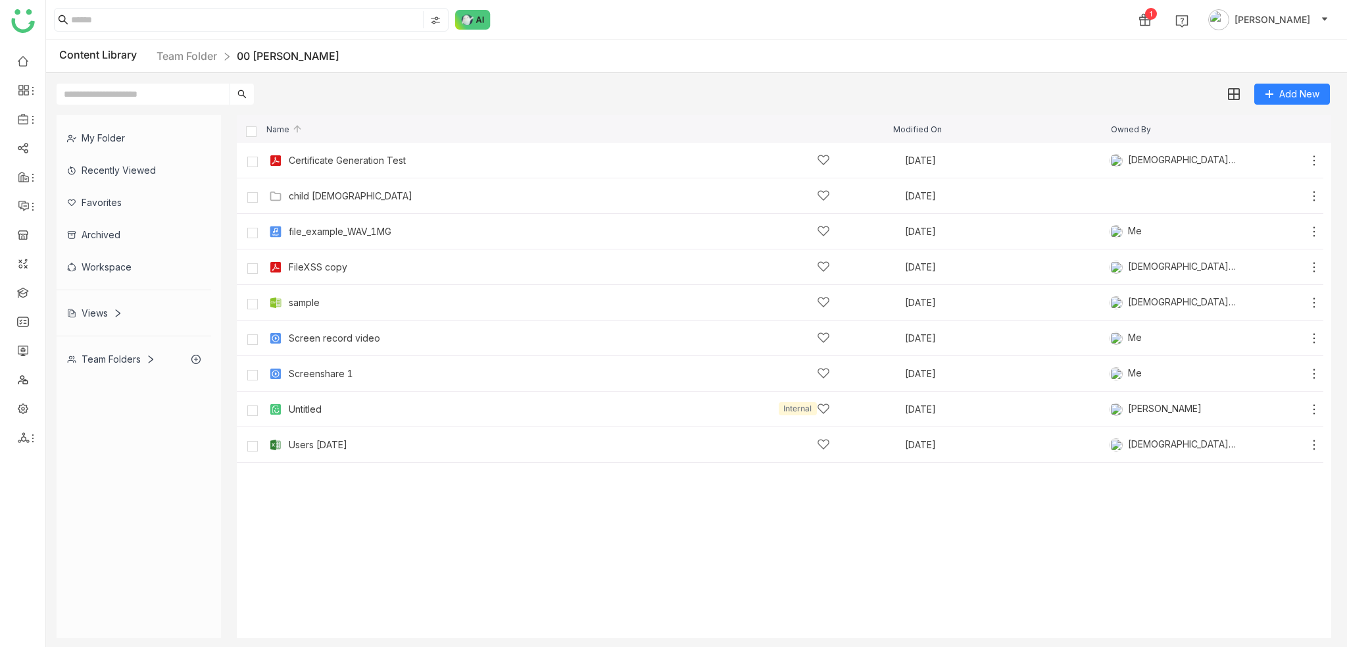
click at [400, 95] on div "Add New" at bounding box center [693, 89] width 1295 height 32
click at [21, 293] on link at bounding box center [23, 291] width 12 height 11
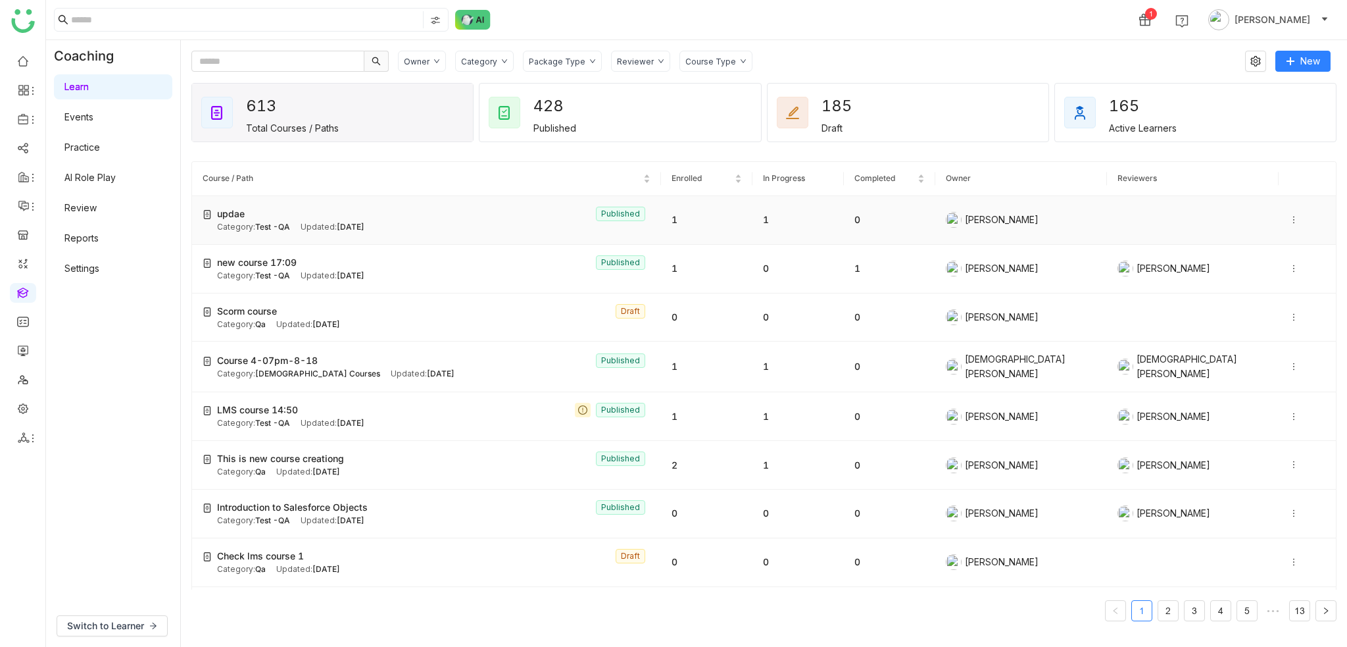
click at [1289, 216] on icon at bounding box center [1293, 219] width 9 height 9
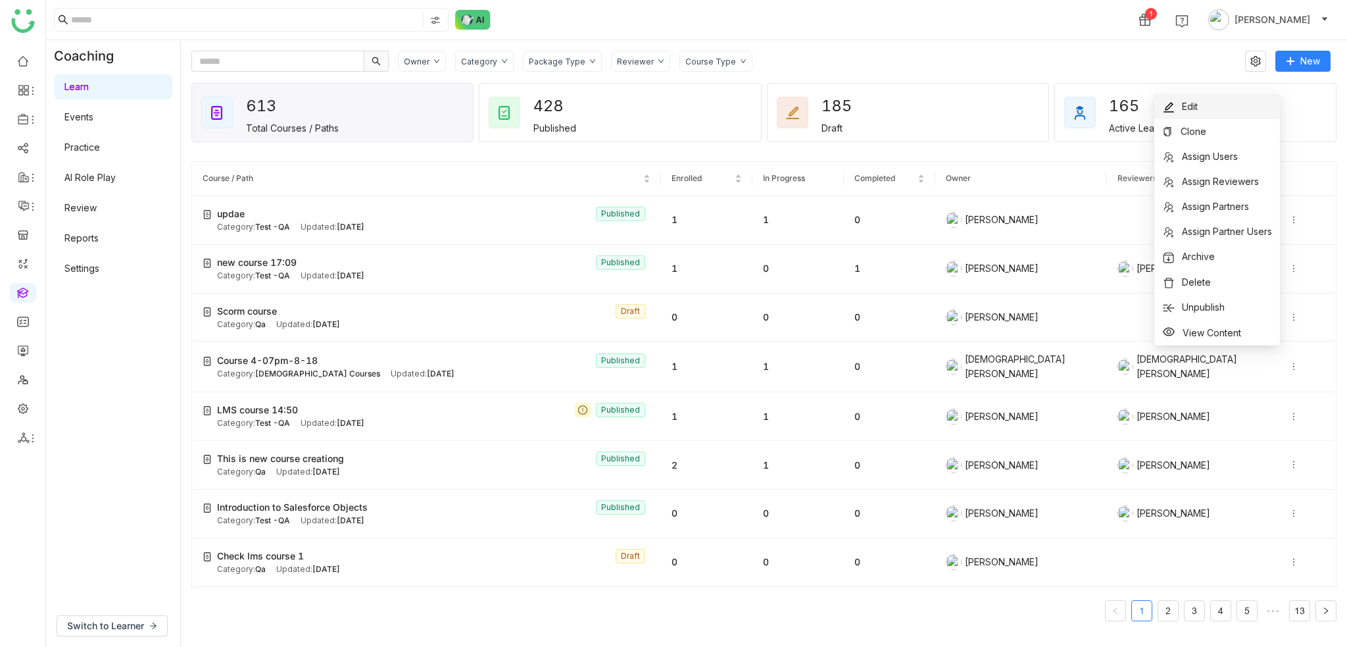
click at [1217, 101] on li "Edit" at bounding box center [1218, 106] width 126 height 25
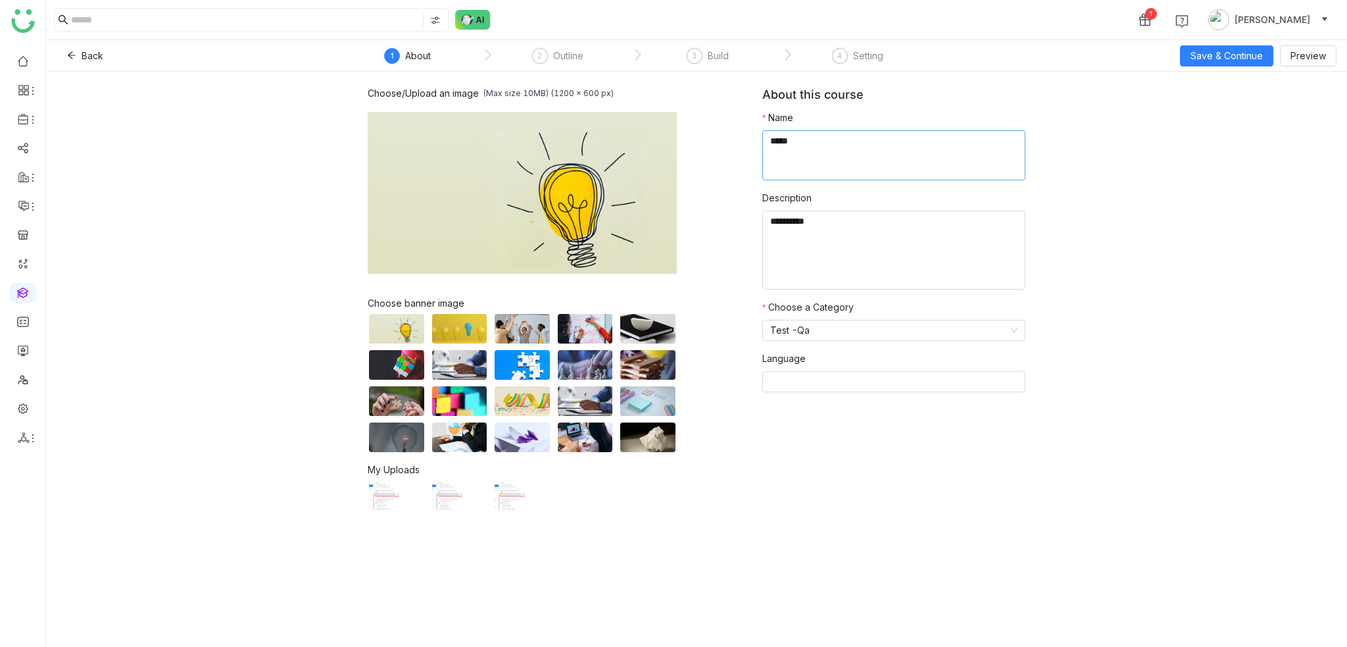
click at [821, 139] on textarea at bounding box center [893, 155] width 263 height 50
type textarea "******"
click at [1256, 62] on span "Save & Continue" at bounding box center [1227, 56] width 72 height 14
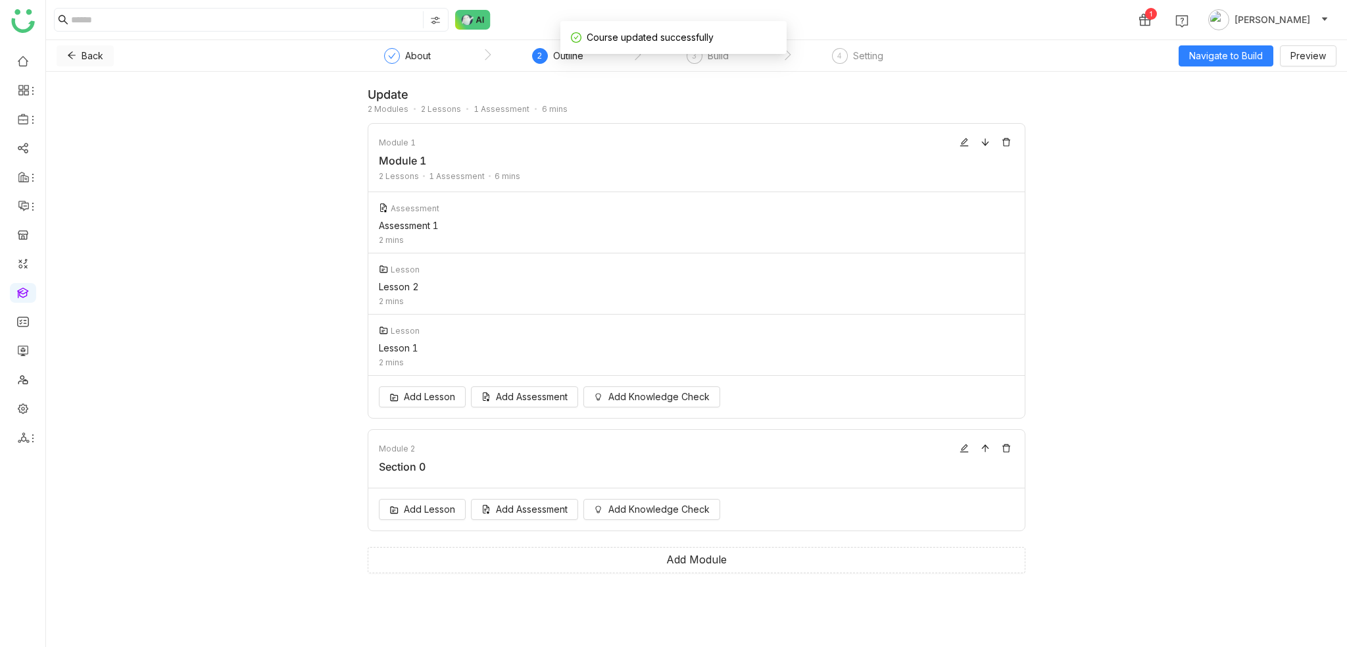
click at [69, 51] on icon at bounding box center [71, 55] width 9 height 9
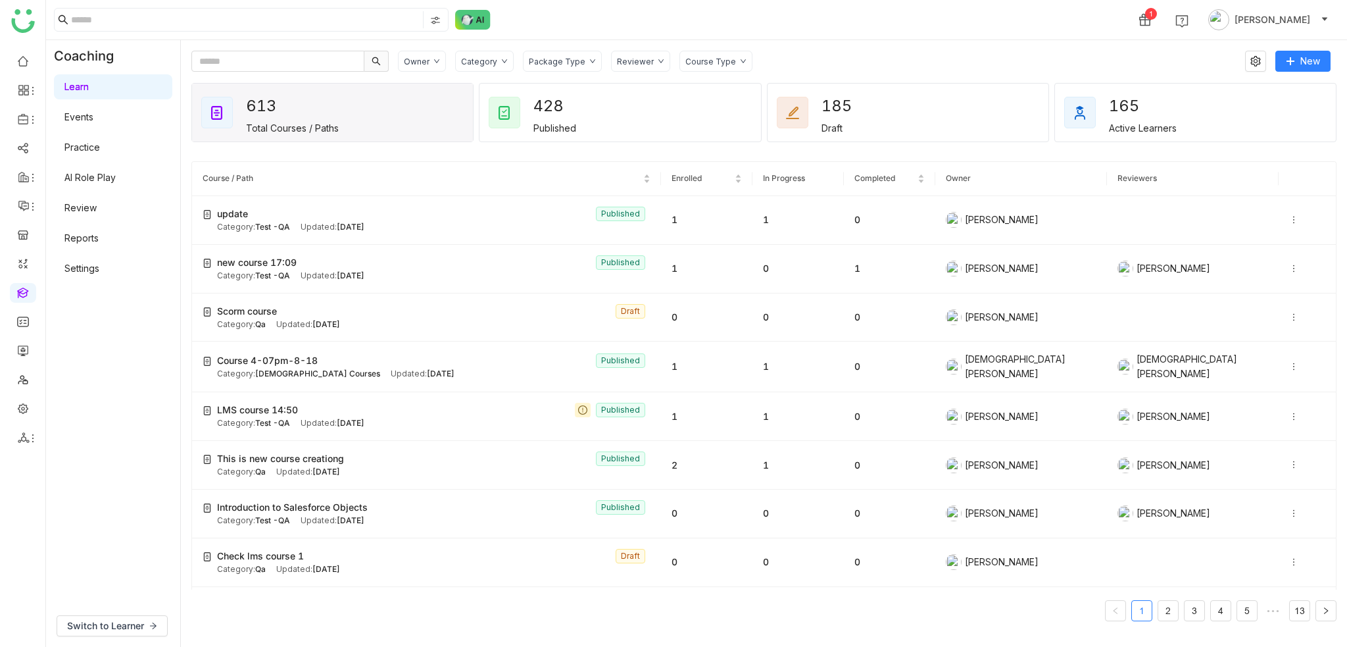
click at [792, 42] on div "Owner Category Package Type Reviewer Course Type New 613 Total Courses / Paths …" at bounding box center [764, 343] width 1166 height 607
click at [1289, 213] on div at bounding box center [1307, 219] width 36 height 14
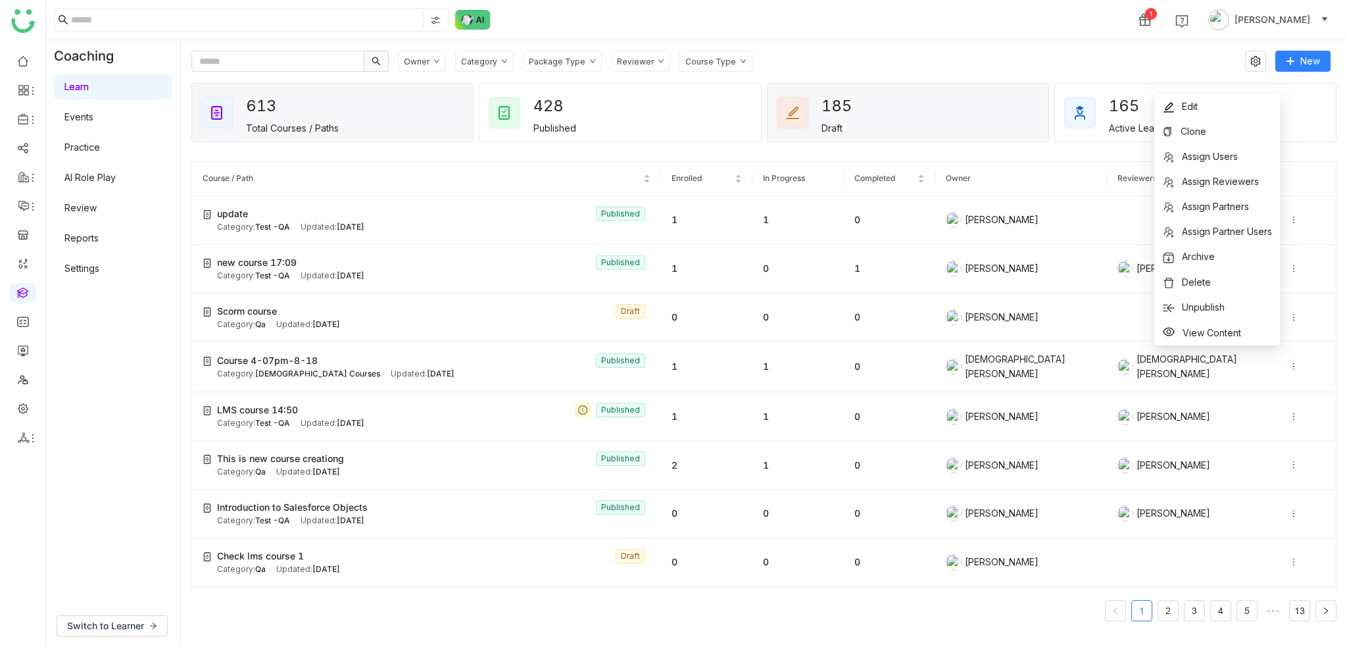
click at [776, 84] on div "185 Draft" at bounding box center [908, 113] width 281 height 58
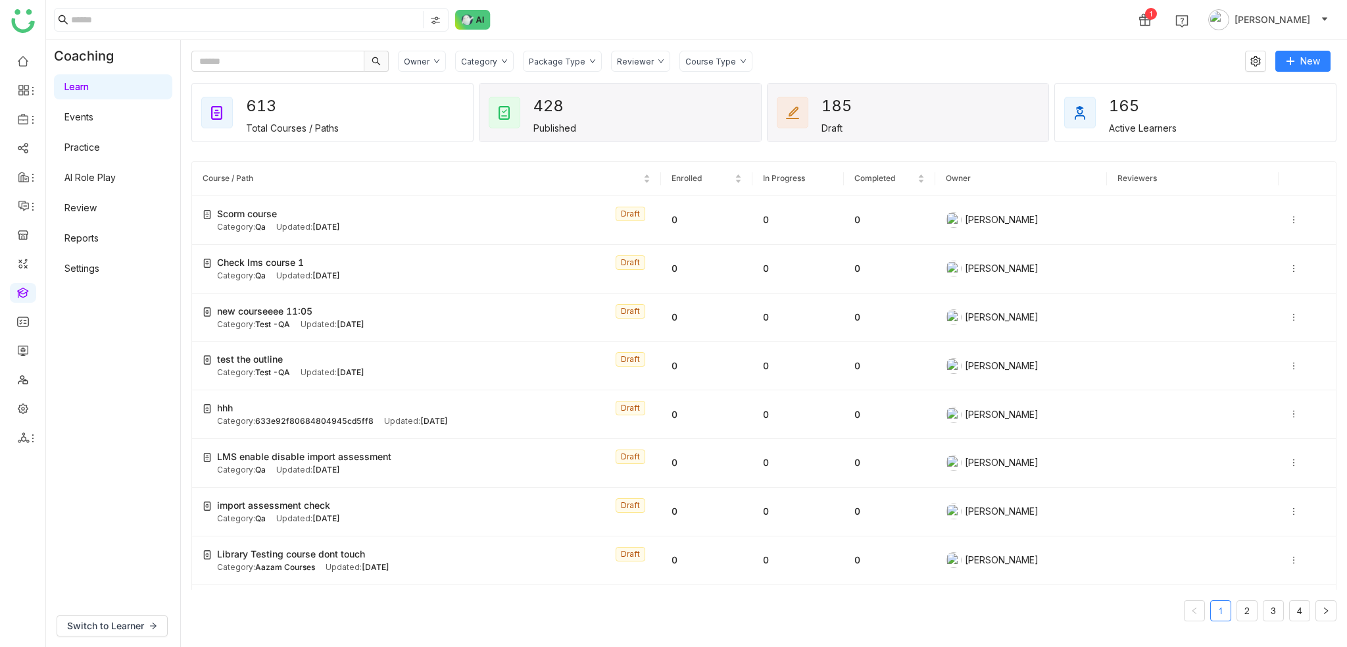
click at [492, 107] on div at bounding box center [505, 113] width 32 height 32
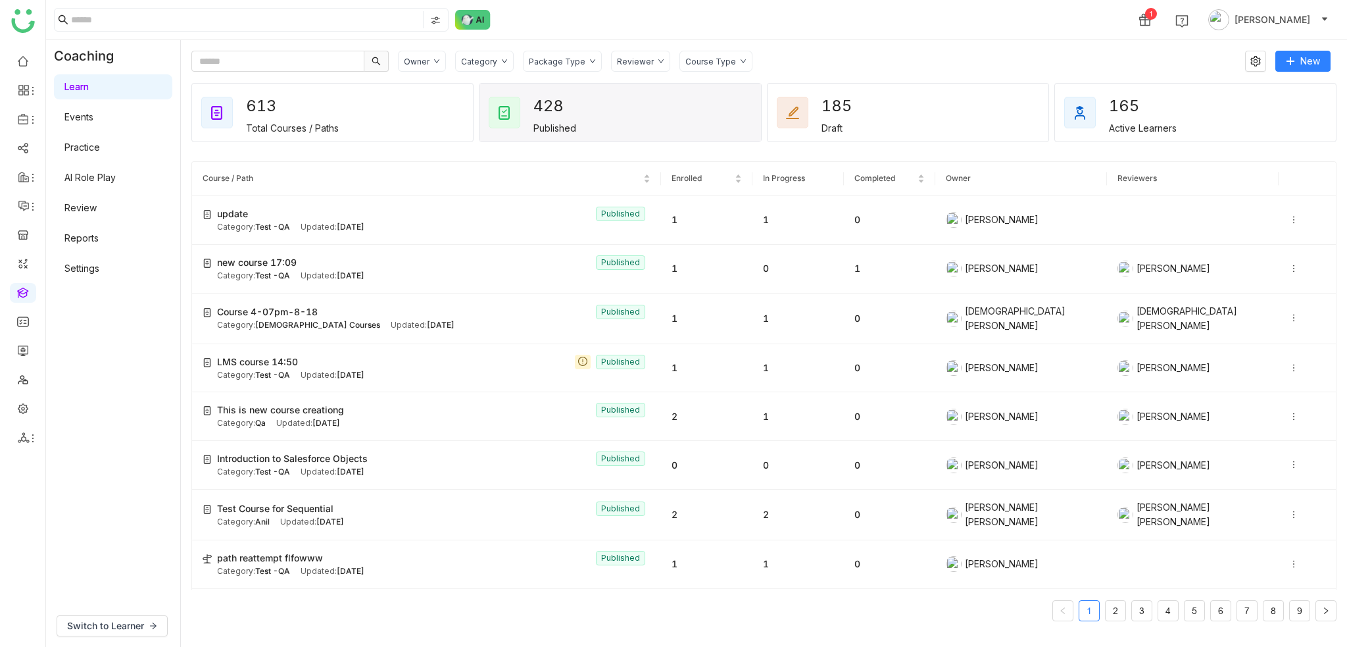
click at [503, 66] on div "Category" at bounding box center [484, 61] width 59 height 21
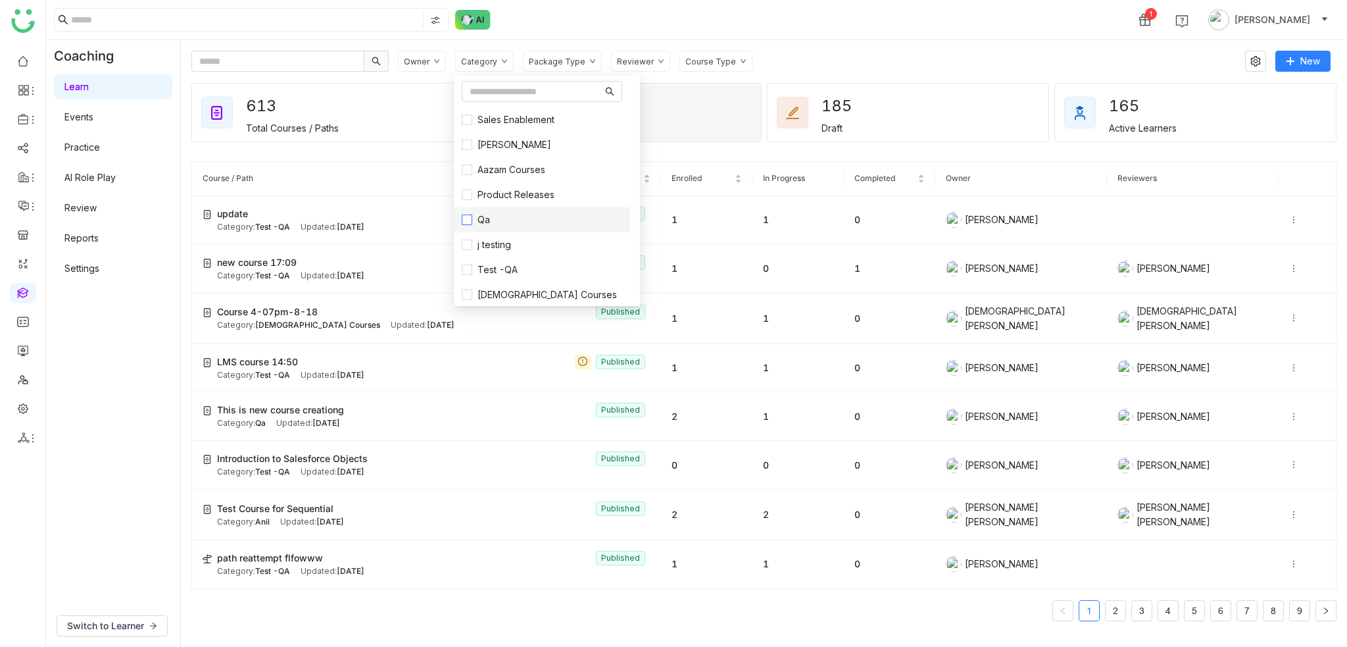
click at [508, 224] on label "Qa" at bounding box center [542, 219] width 161 height 14
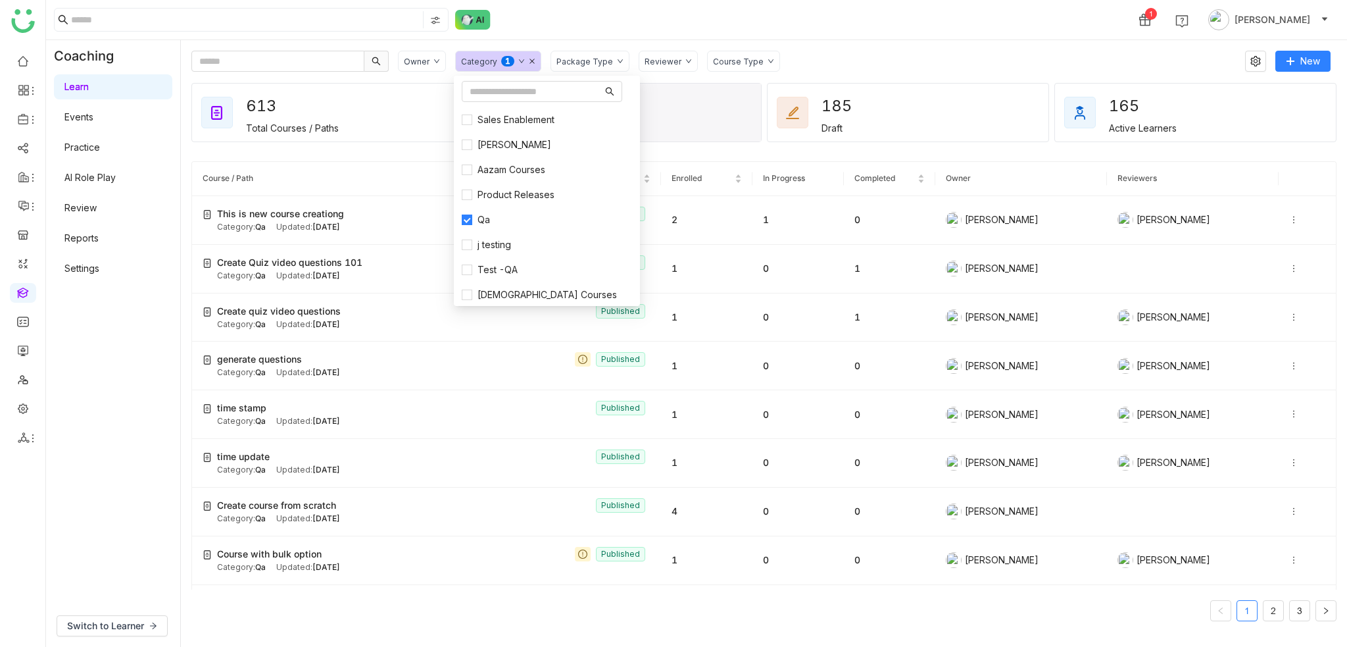
click at [772, 36] on div "1 [PERSON_NAME]" at bounding box center [696, 19] width 1301 height 39
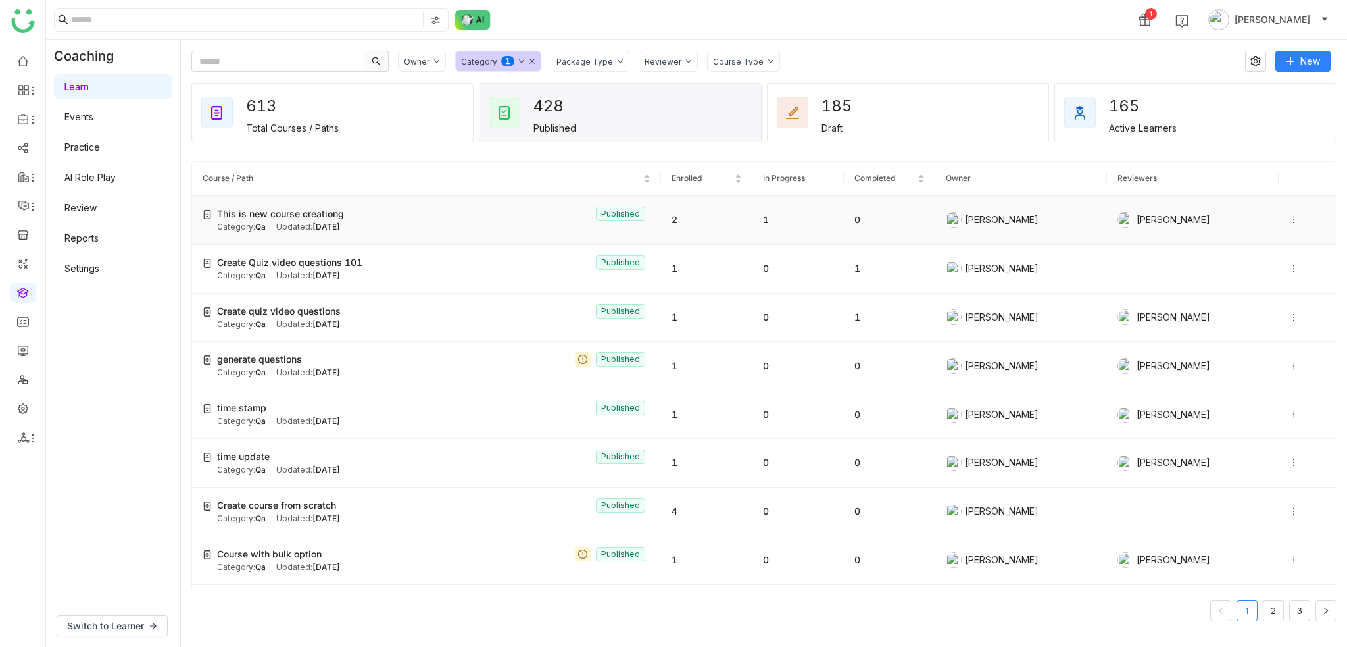
click at [1289, 216] on icon at bounding box center [1293, 219] width 9 height 9
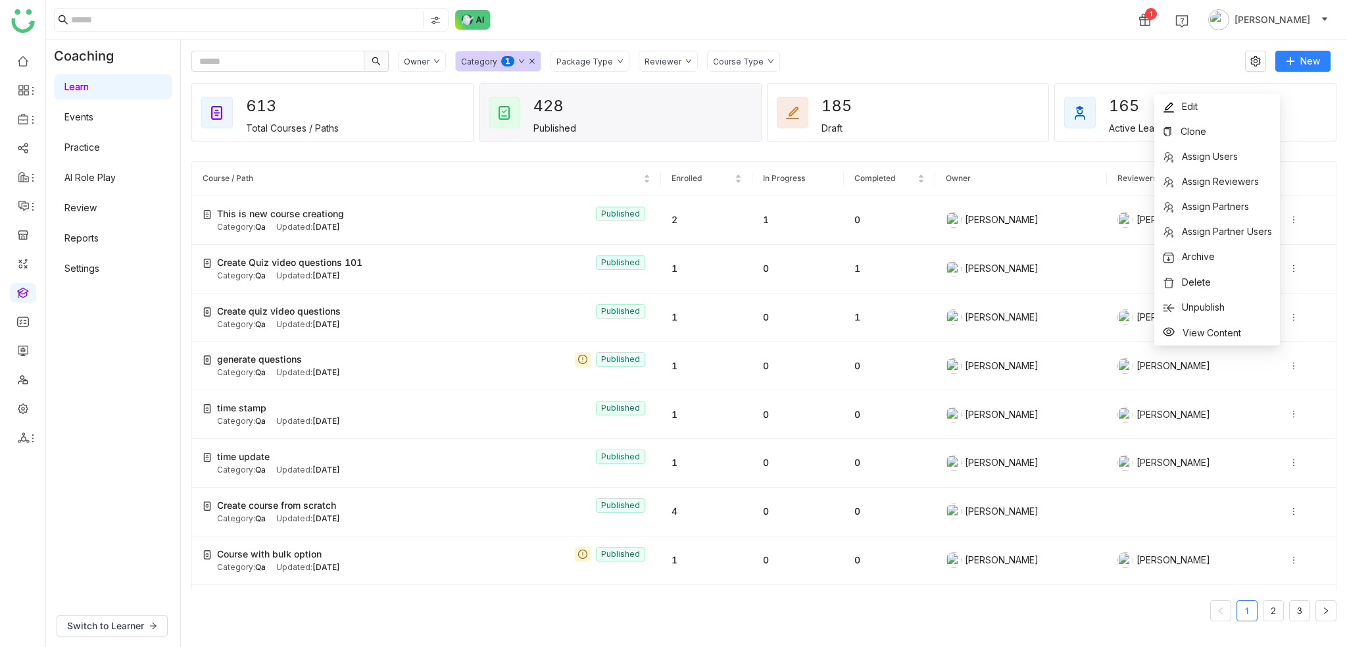
click at [529, 59] on icon at bounding box center [532, 61] width 7 height 7
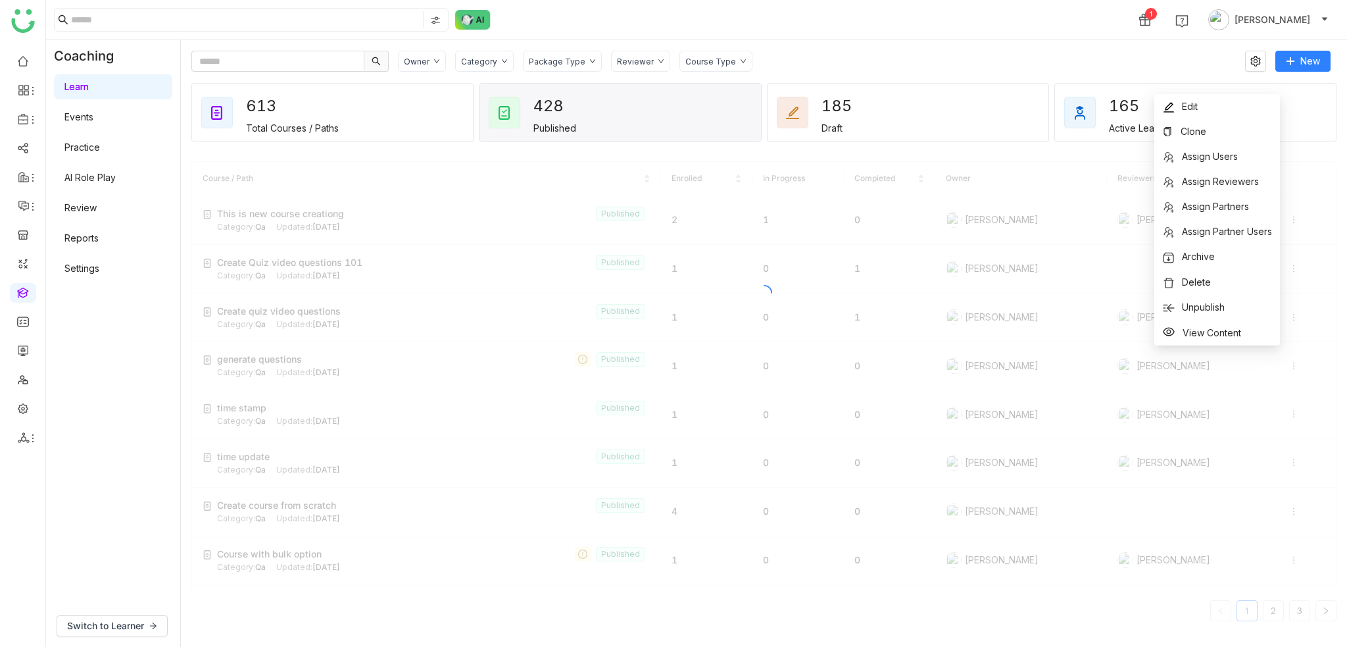
click at [587, 29] on div "1 [PERSON_NAME]" at bounding box center [696, 19] width 1301 height 39
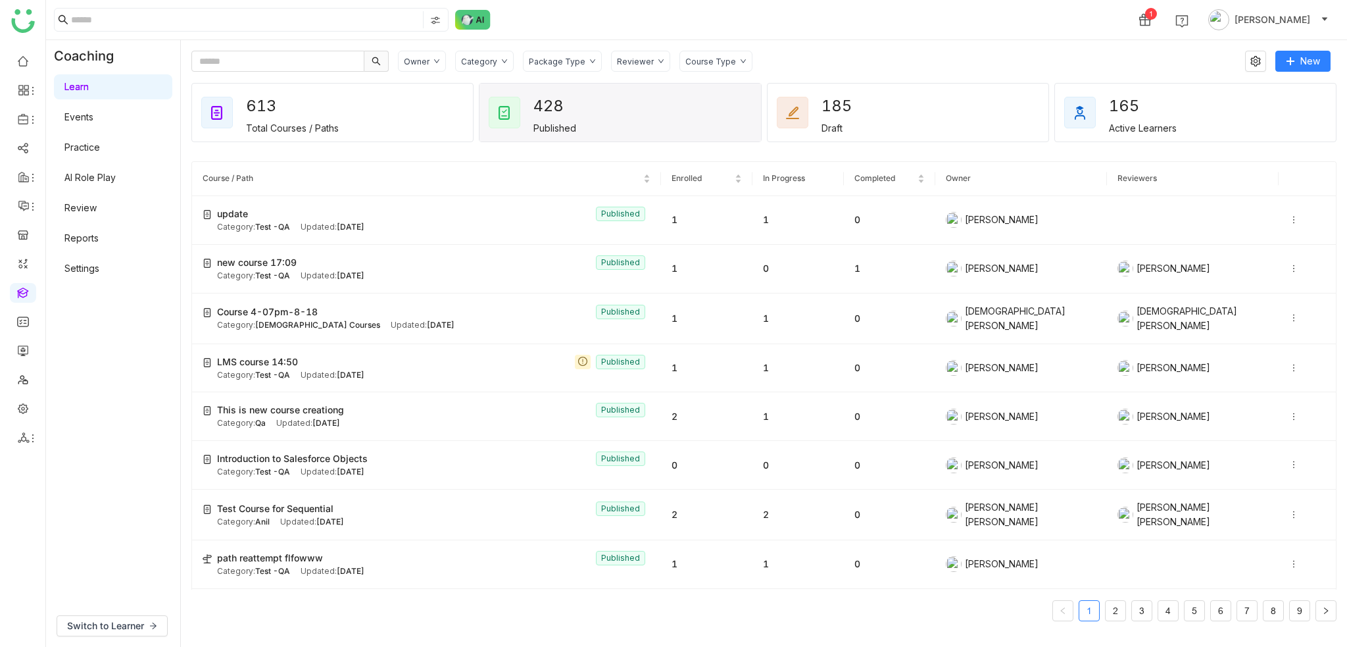
click at [582, 31] on div "1 [PERSON_NAME]" at bounding box center [696, 19] width 1301 height 39
click at [869, 68] on div "Owner Category Package Type Reviewer Course Type" at bounding box center [817, 61] width 838 height 21
click at [1289, 217] on icon at bounding box center [1293, 219] width 9 height 9
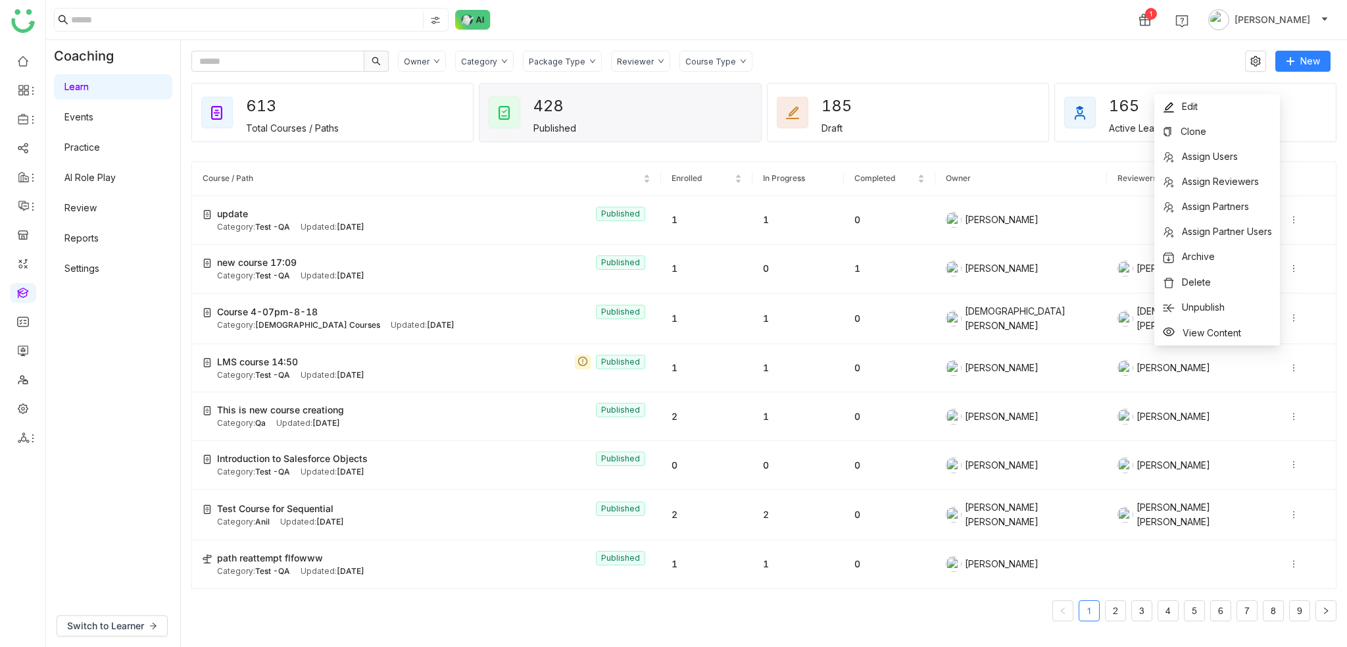
click at [993, 37] on div "1 [PERSON_NAME]" at bounding box center [696, 19] width 1301 height 39
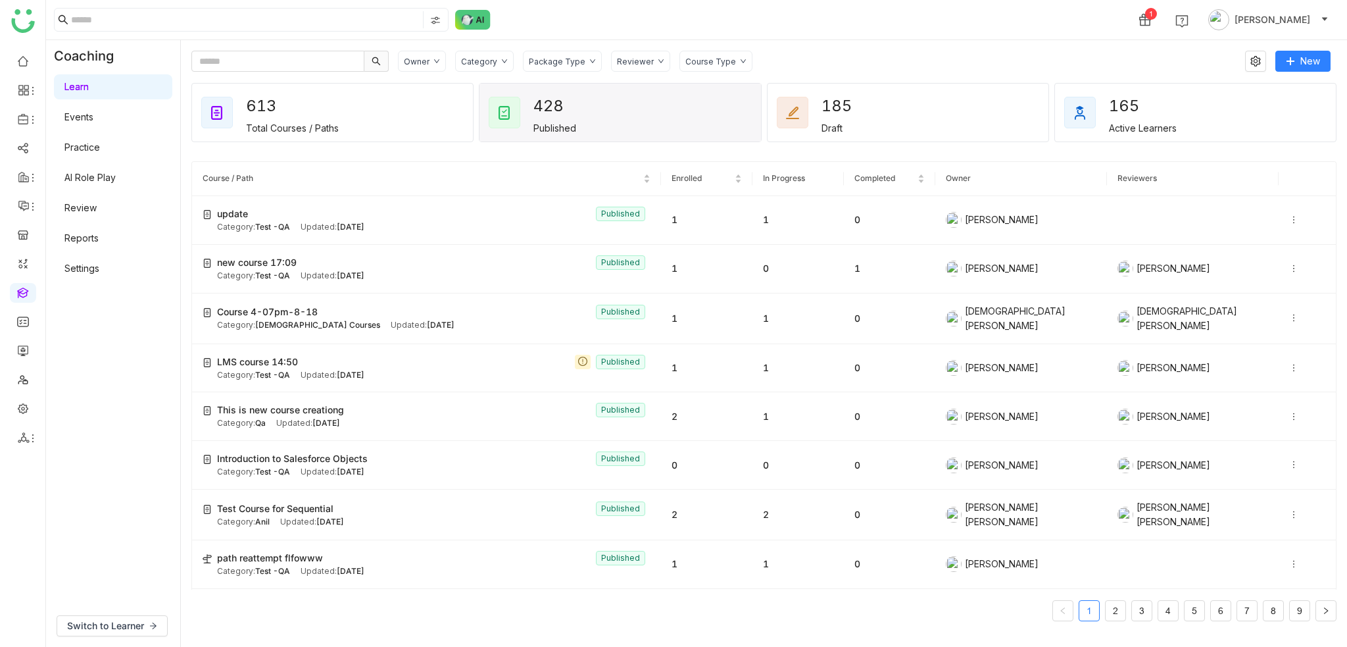
click at [501, 62] on icon at bounding box center [504, 61] width 7 height 7
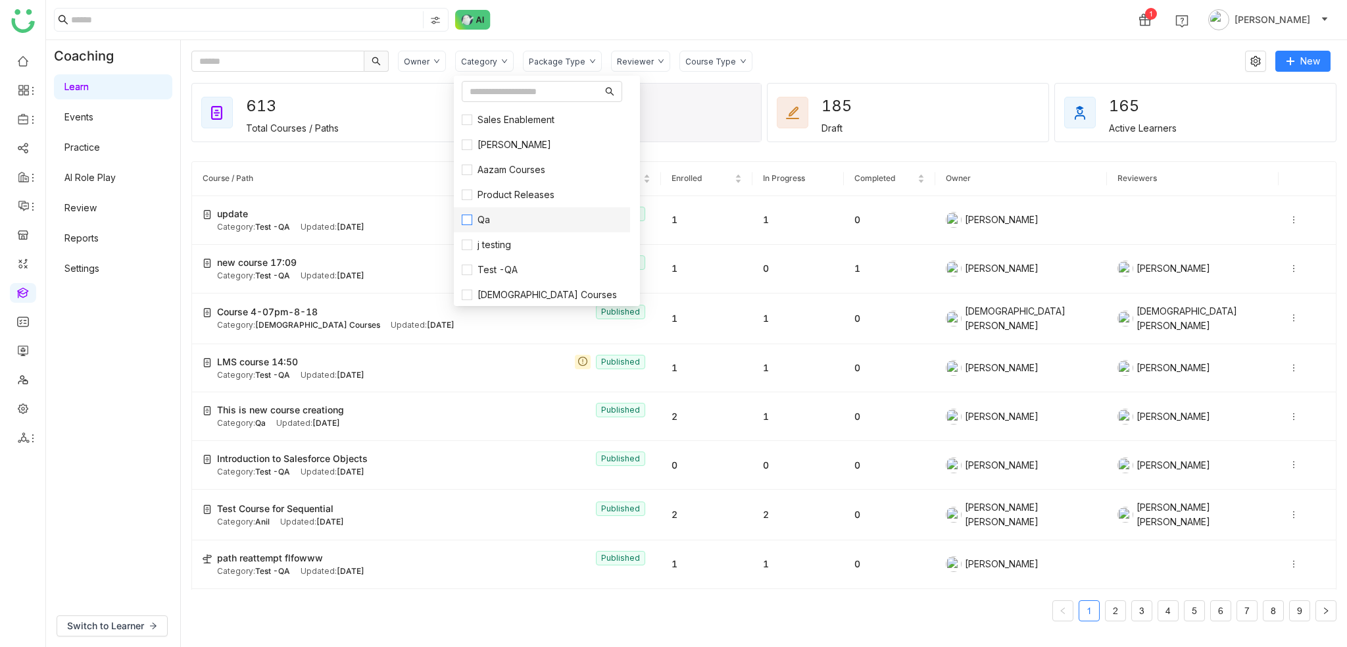
click at [488, 214] on span "Qa" at bounding box center [483, 219] width 23 height 14
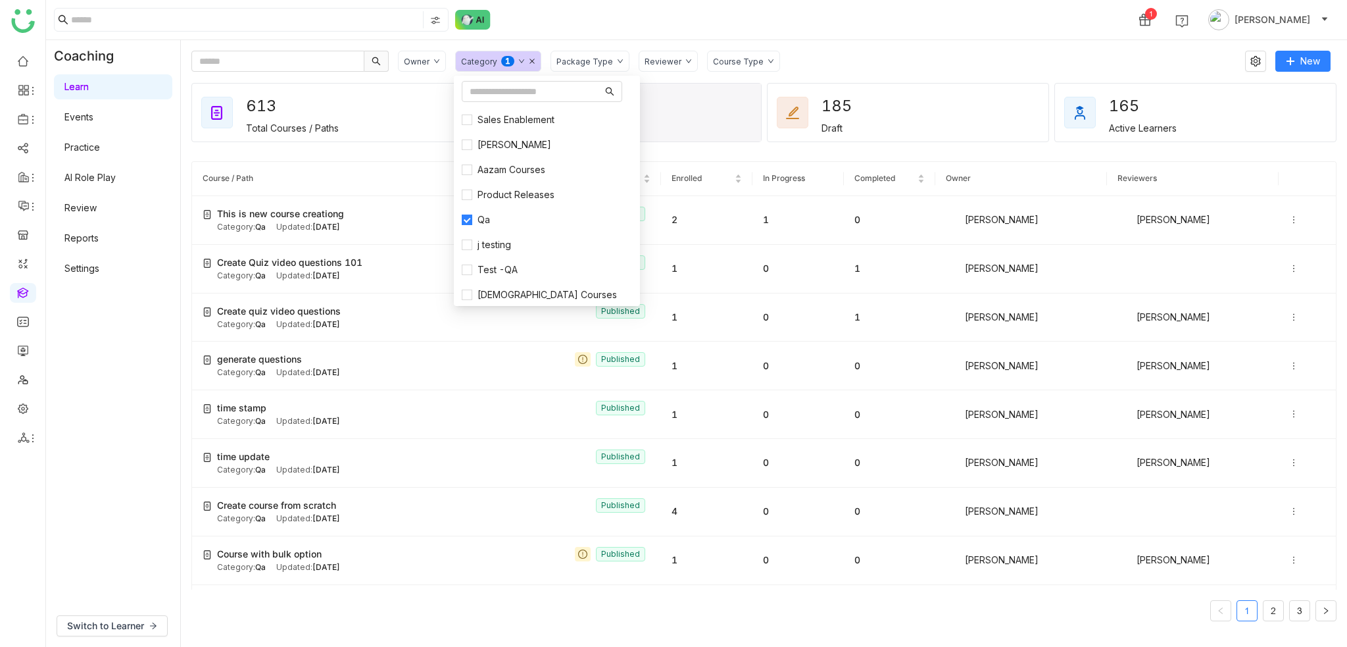
click at [532, 60] on icon at bounding box center [532, 61] width 7 height 7
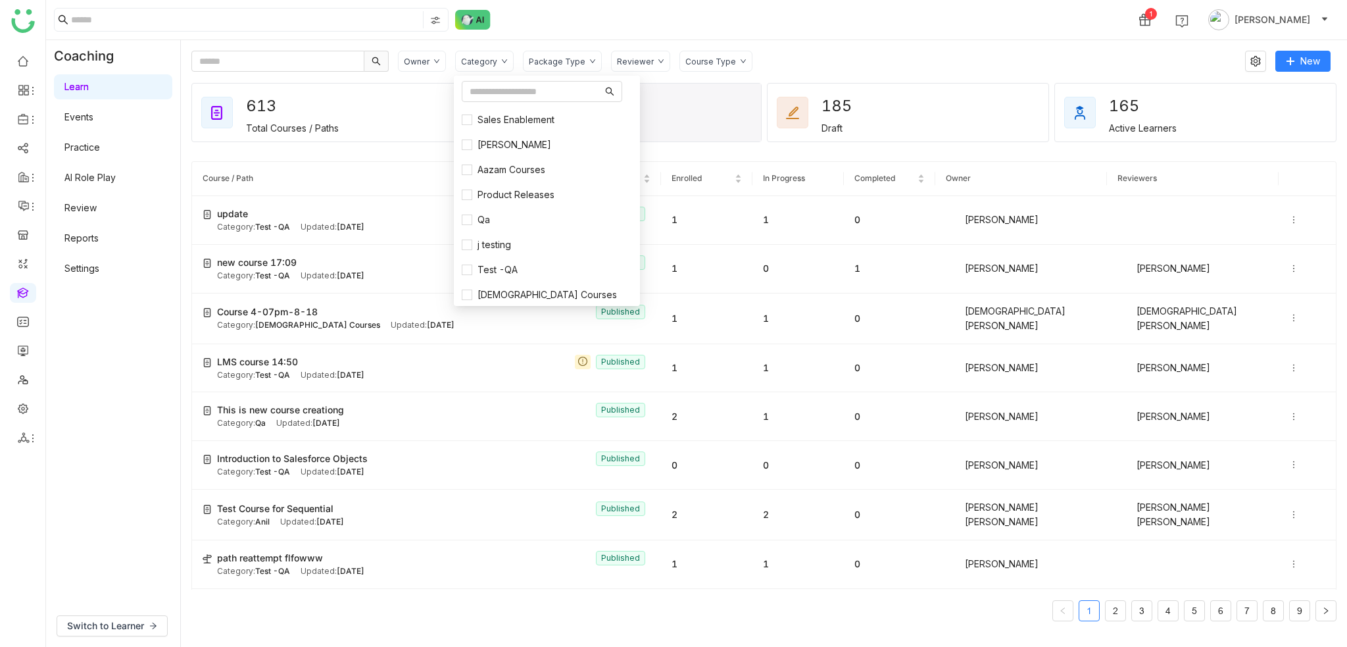
click at [555, 23] on div "1 [PERSON_NAME]" at bounding box center [696, 19] width 1301 height 39
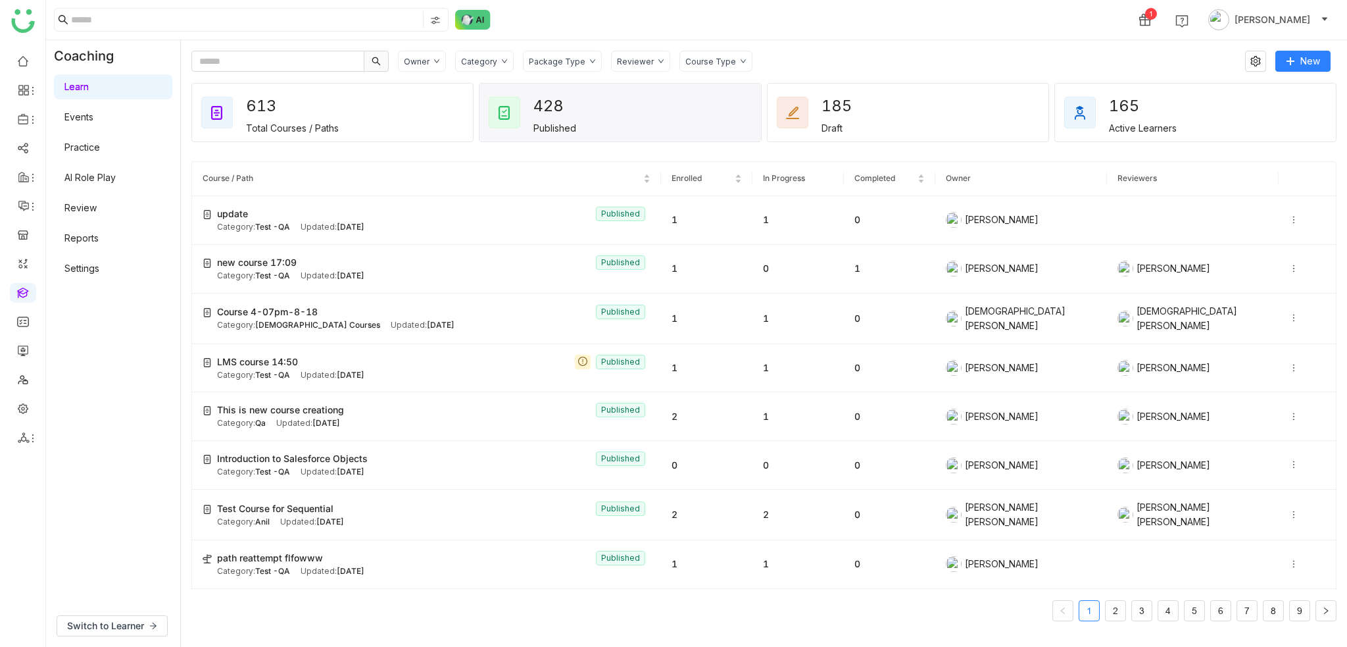
click at [89, 86] on link "Learn" at bounding box center [76, 86] width 24 height 11
click at [686, 33] on div "1 [PERSON_NAME]" at bounding box center [696, 19] width 1301 height 39
click at [1289, 218] on icon at bounding box center [1293, 219] width 9 height 9
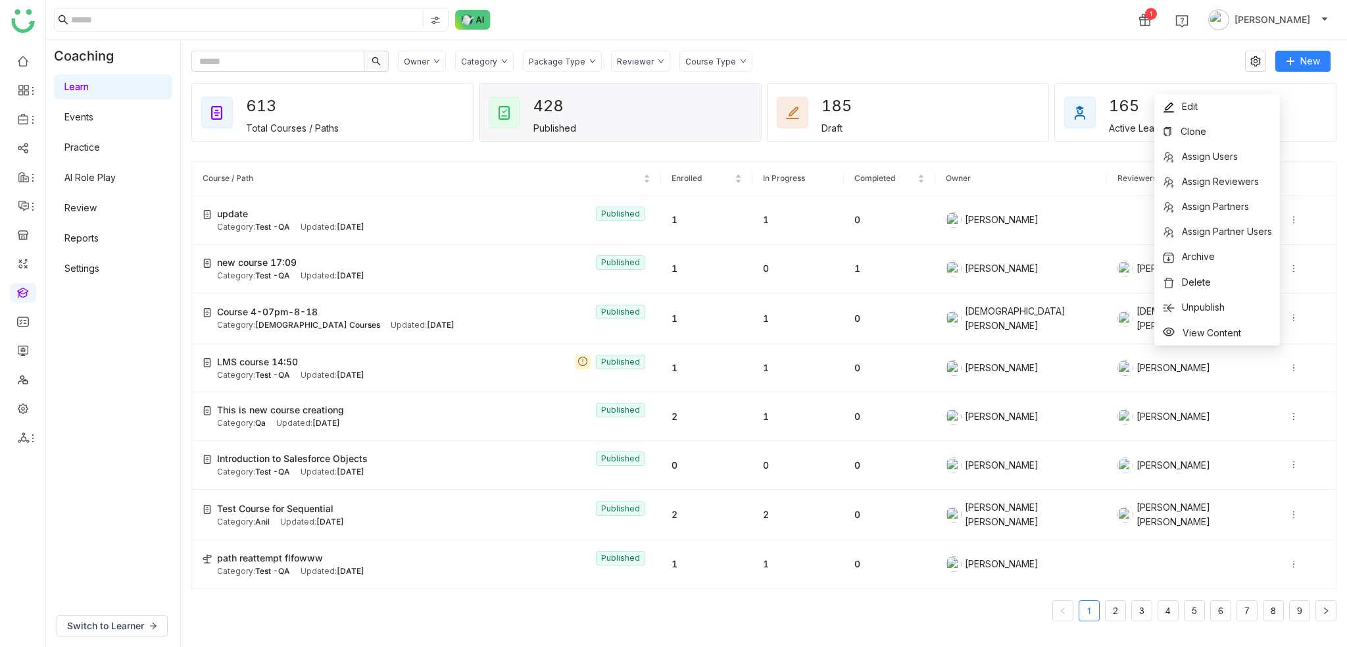
click at [969, 7] on div "1 [PERSON_NAME]" at bounding box center [696, 19] width 1301 height 39
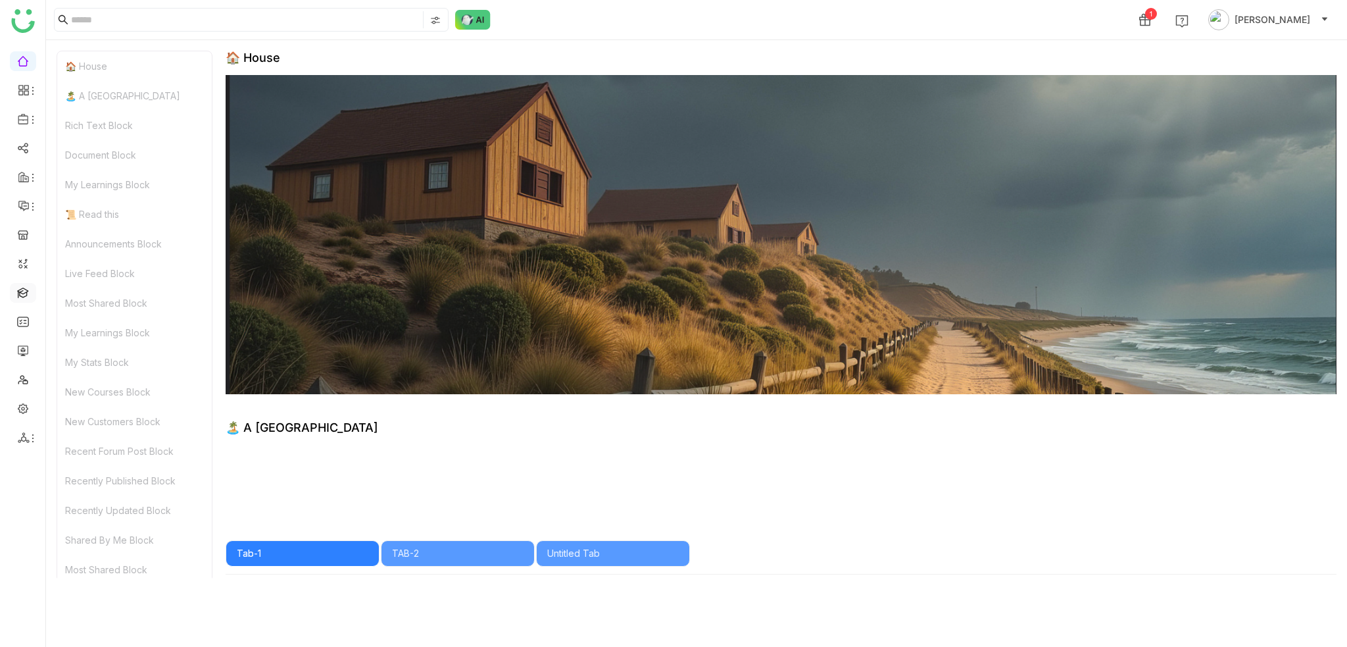
click at [20, 291] on link at bounding box center [23, 291] width 12 height 11
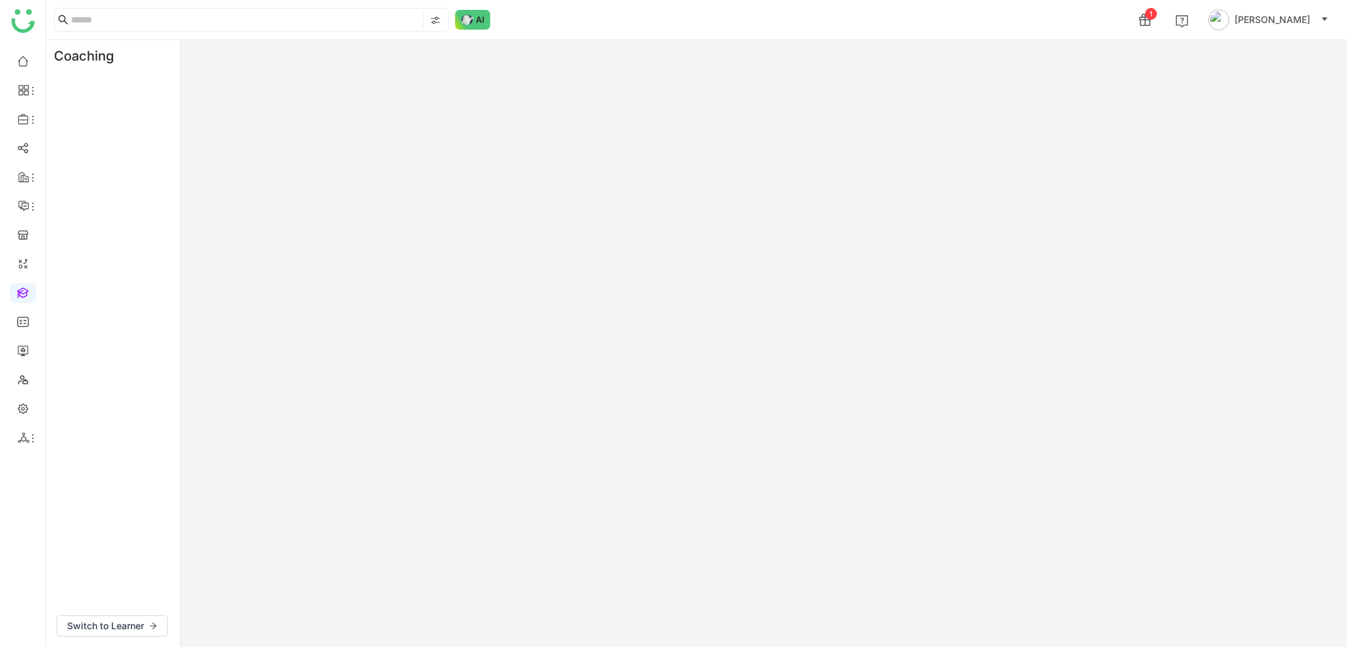
click at [24, 286] on link at bounding box center [23, 291] width 12 height 11
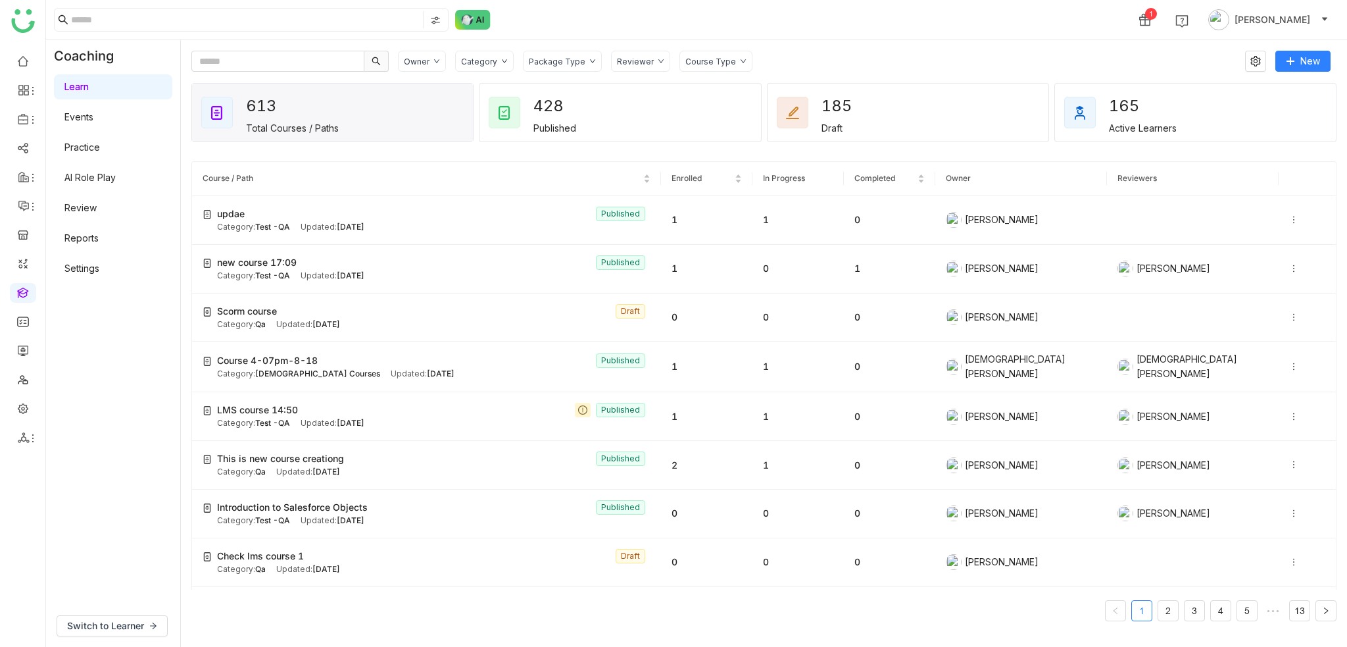
click at [84, 144] on link "Practice" at bounding box center [82, 146] width 36 height 11
click at [94, 203] on link "Review" at bounding box center [80, 207] width 32 height 11
click at [89, 235] on link "Reports" at bounding box center [81, 237] width 34 height 11
click at [85, 267] on link "Settings" at bounding box center [81, 267] width 35 height 11
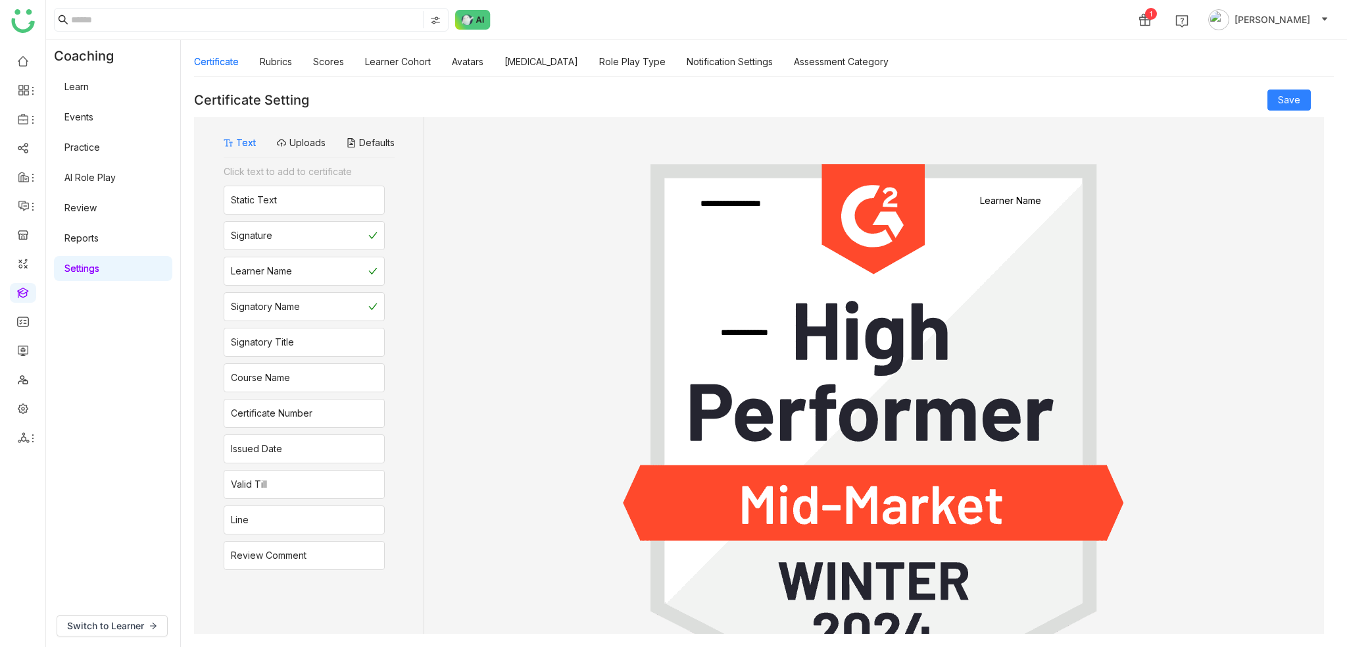
click at [77, 82] on link "Learn" at bounding box center [76, 86] width 24 height 11
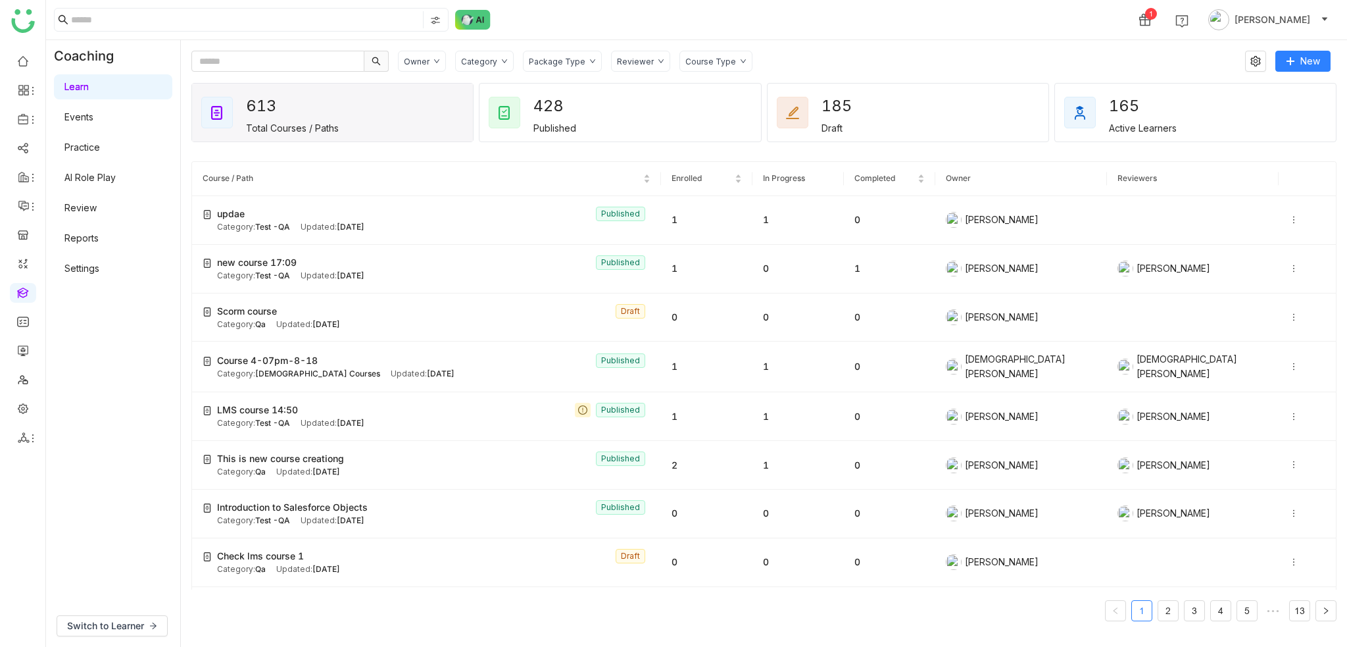
click at [1016, 36] on div "1 [PERSON_NAME]" at bounding box center [696, 19] width 1301 height 39
click at [496, 64] on div "Category" at bounding box center [484, 61] width 59 height 21
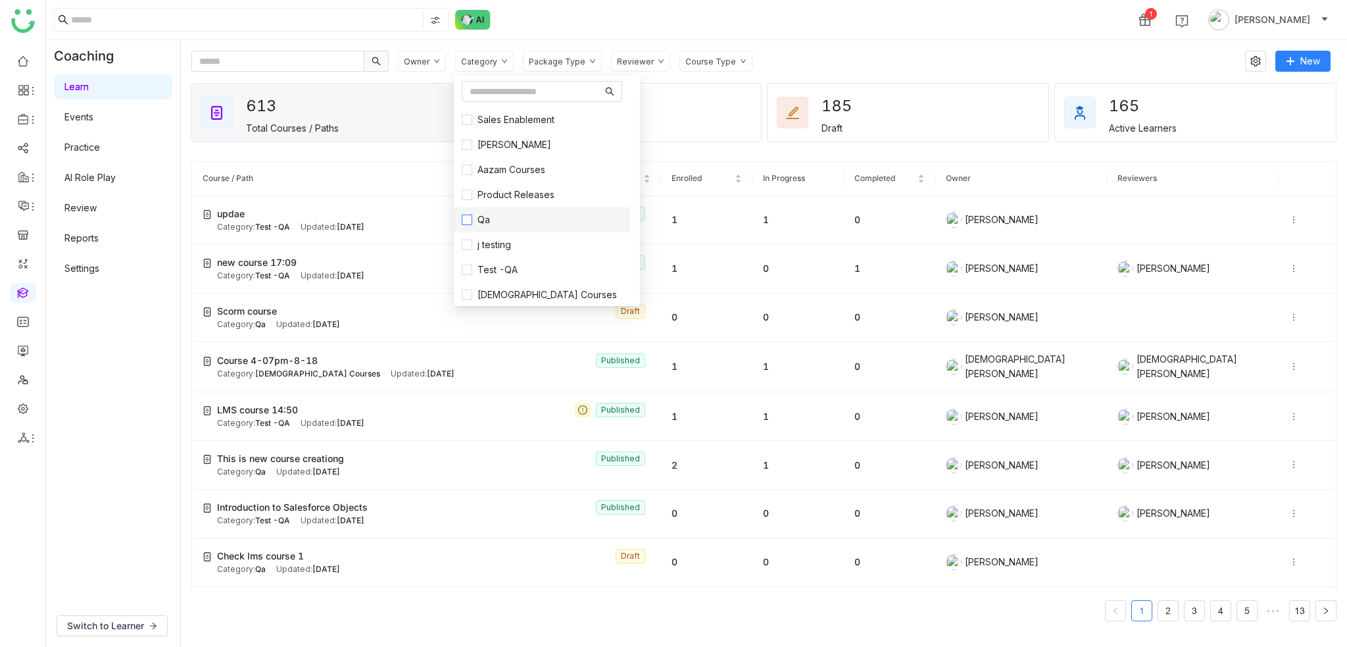
click at [515, 225] on label "Qa" at bounding box center [542, 219] width 161 height 14
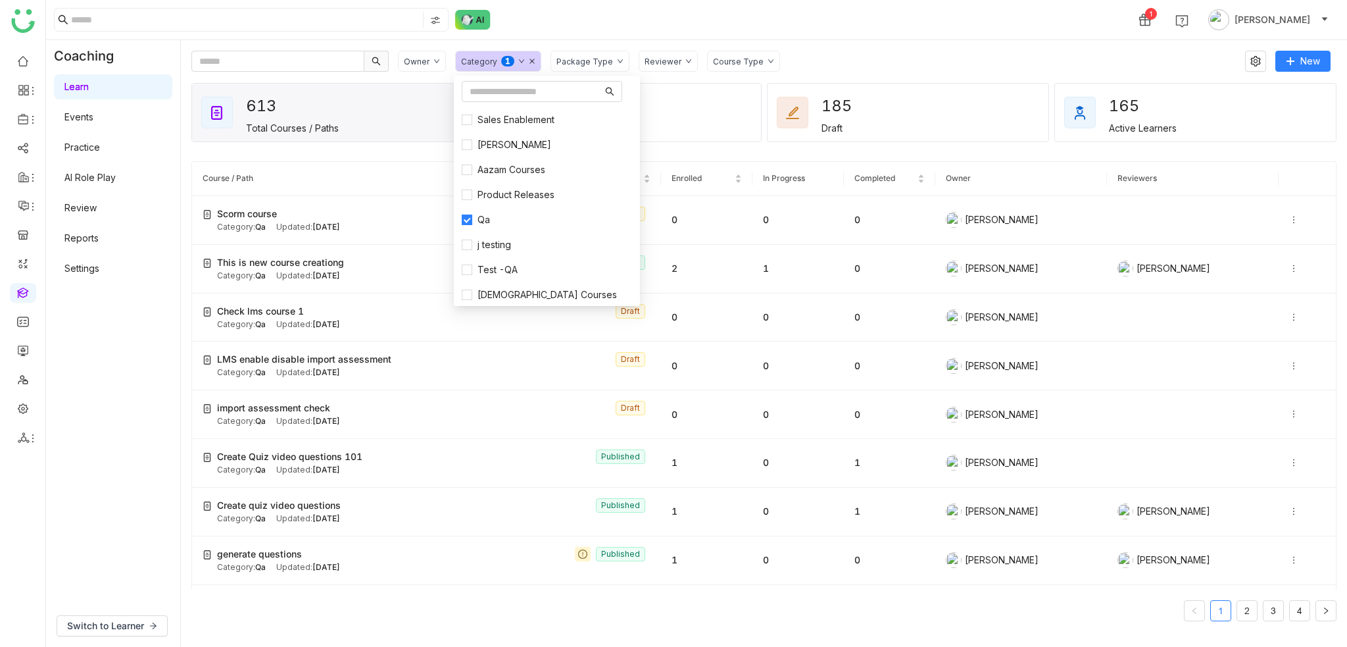
click at [530, 62] on icon at bounding box center [532, 61] width 5 height 5
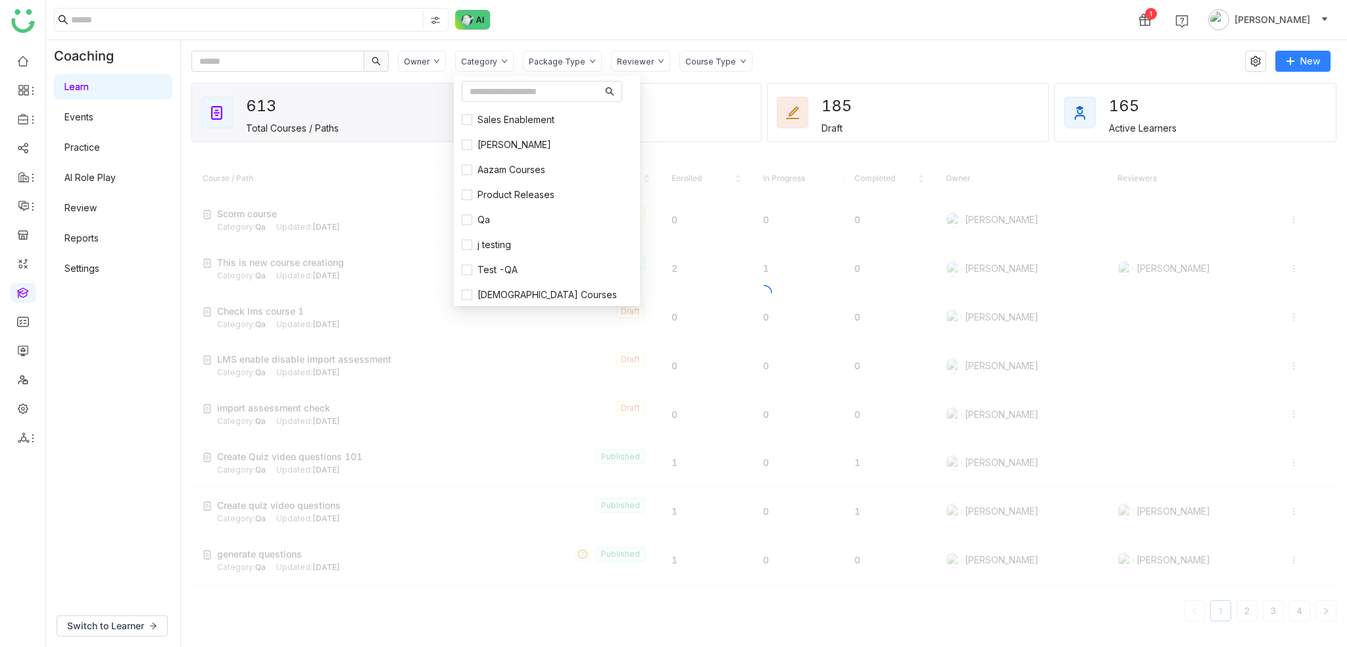
click at [578, 29] on div "1 [PERSON_NAME]" at bounding box center [696, 19] width 1301 height 39
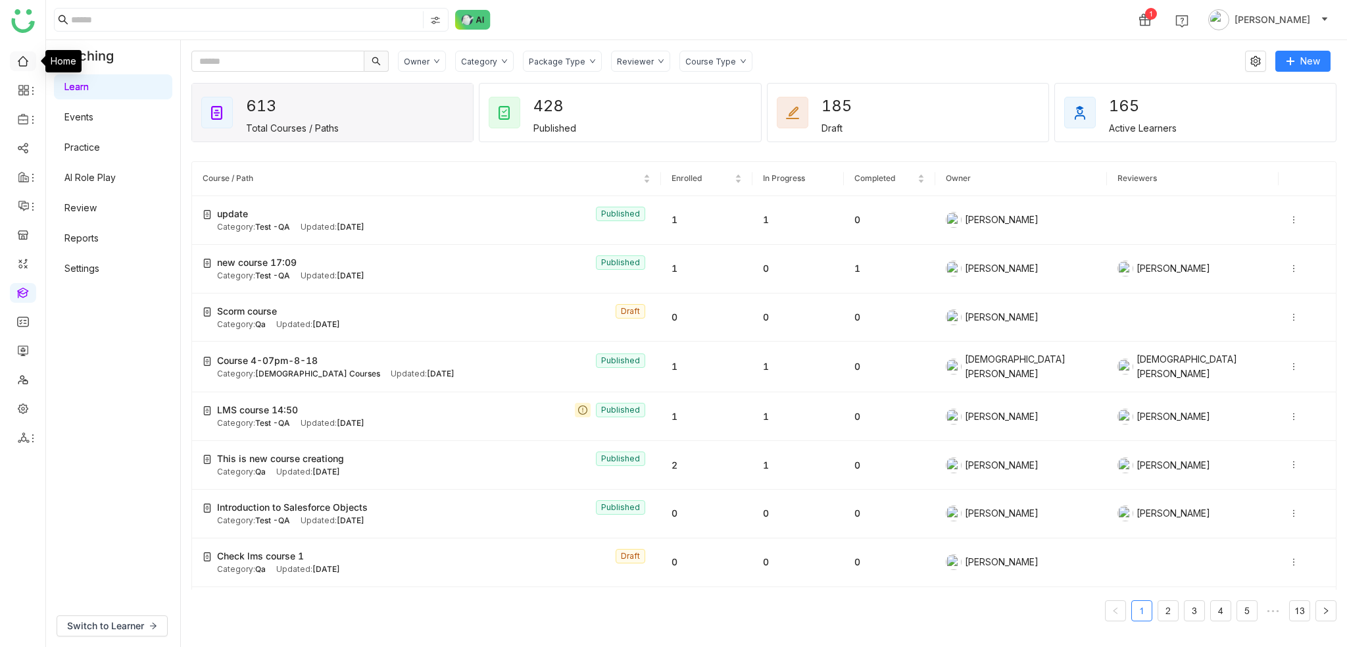
click at [26, 59] on link at bounding box center [23, 60] width 12 height 11
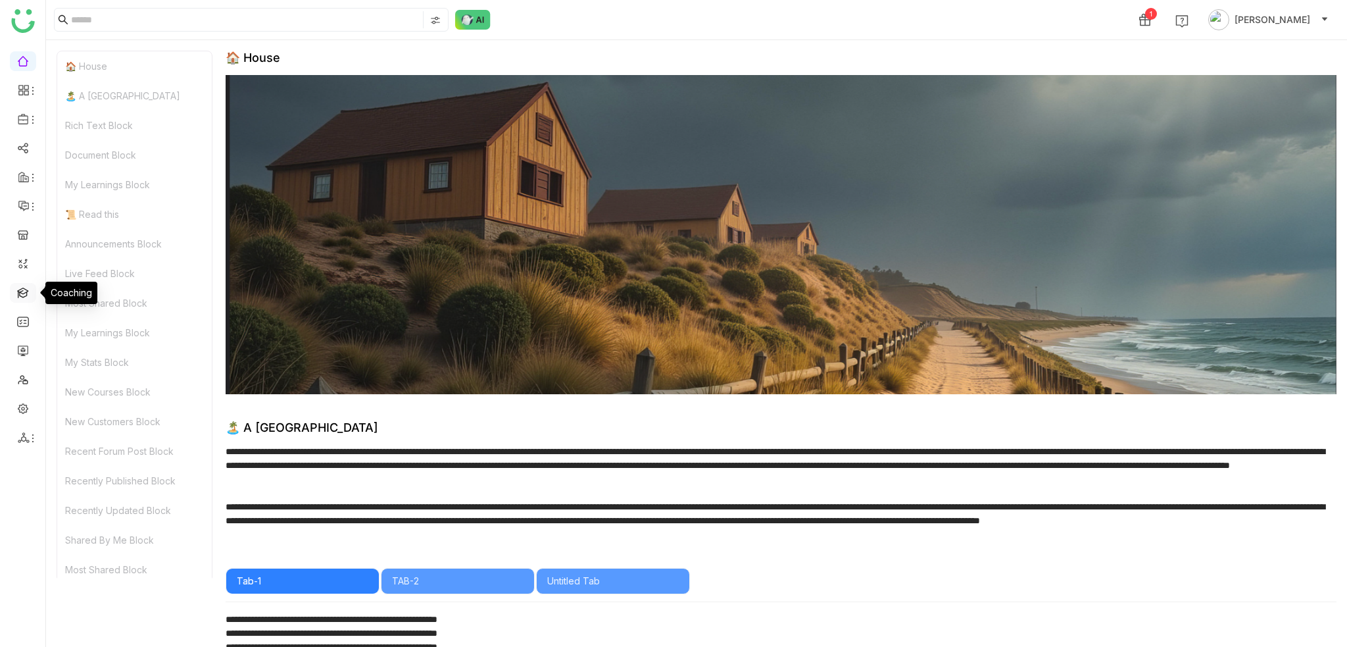
click at [17, 297] on link at bounding box center [23, 291] width 12 height 11
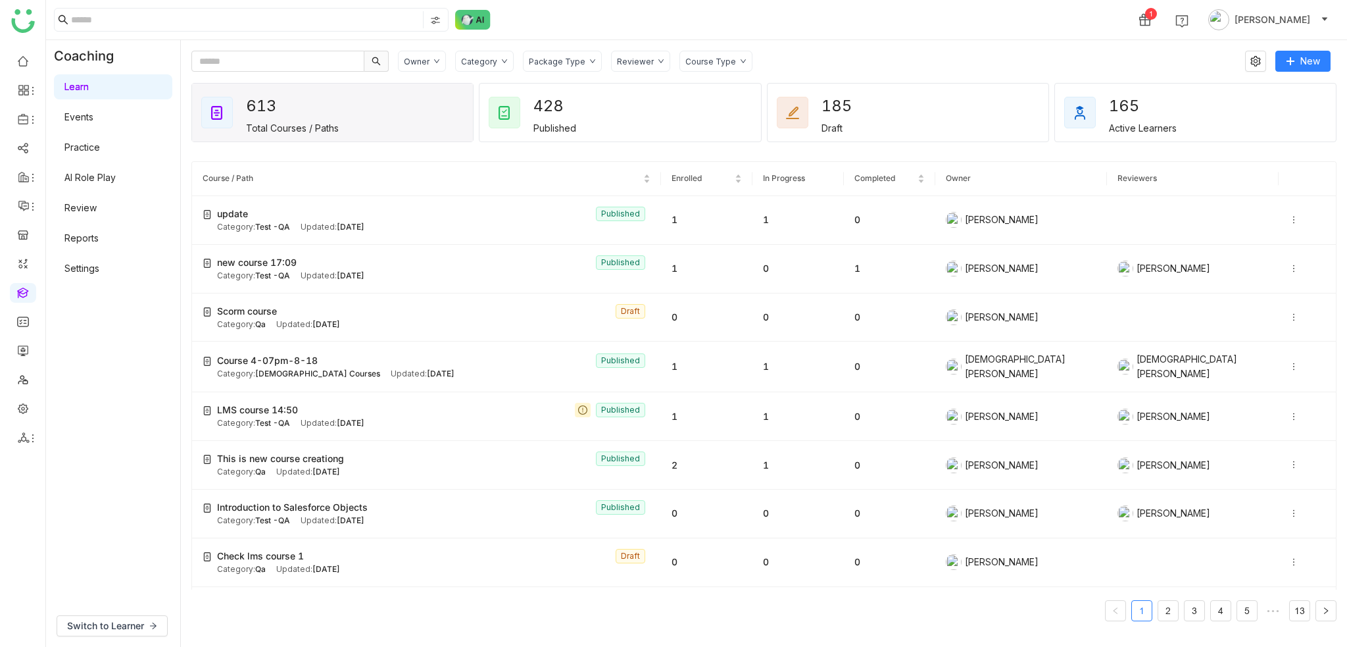
click at [507, 52] on div "Category" at bounding box center [484, 61] width 59 height 21
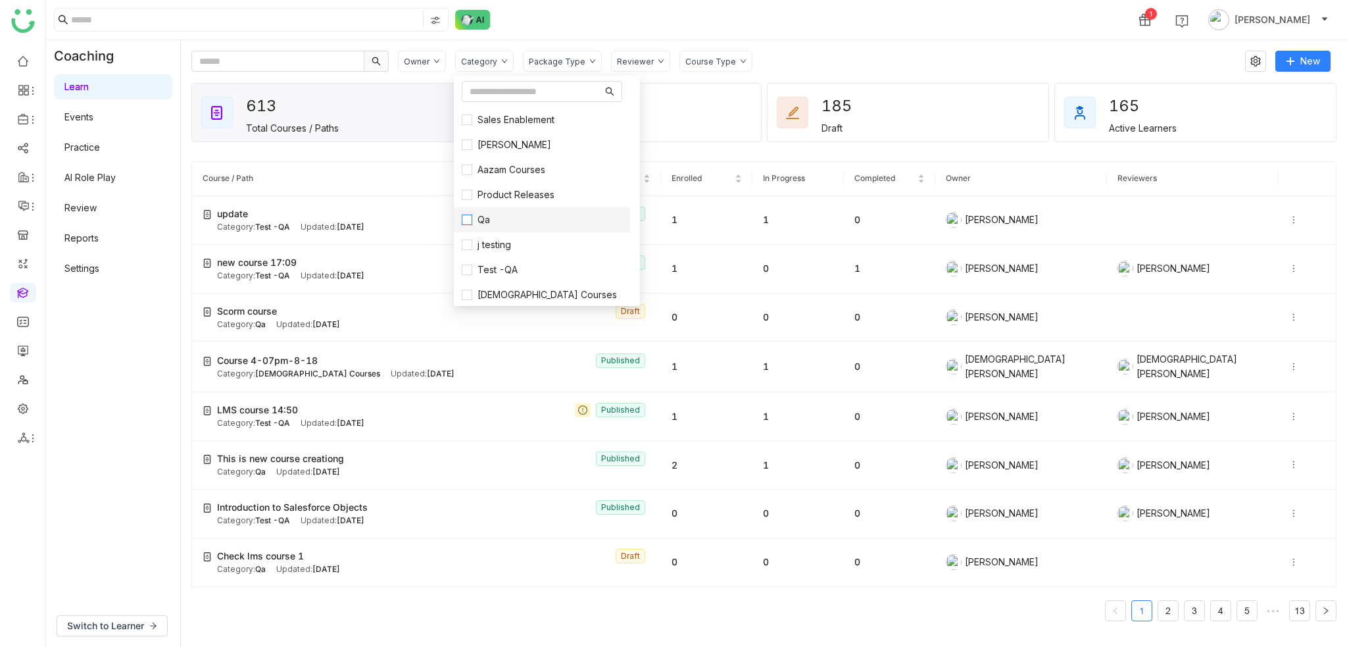
click at [497, 214] on label "Qa" at bounding box center [542, 219] width 161 height 14
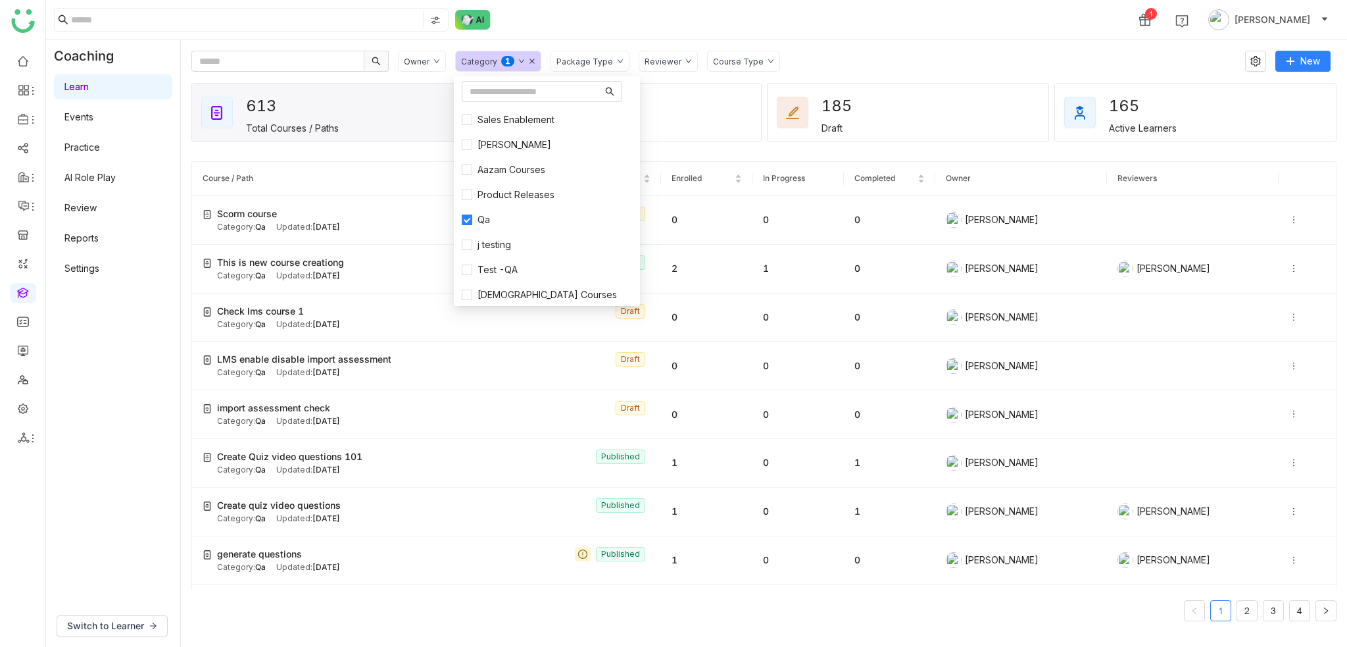
click at [665, 21] on div "1 [PERSON_NAME]" at bounding box center [696, 19] width 1301 height 39
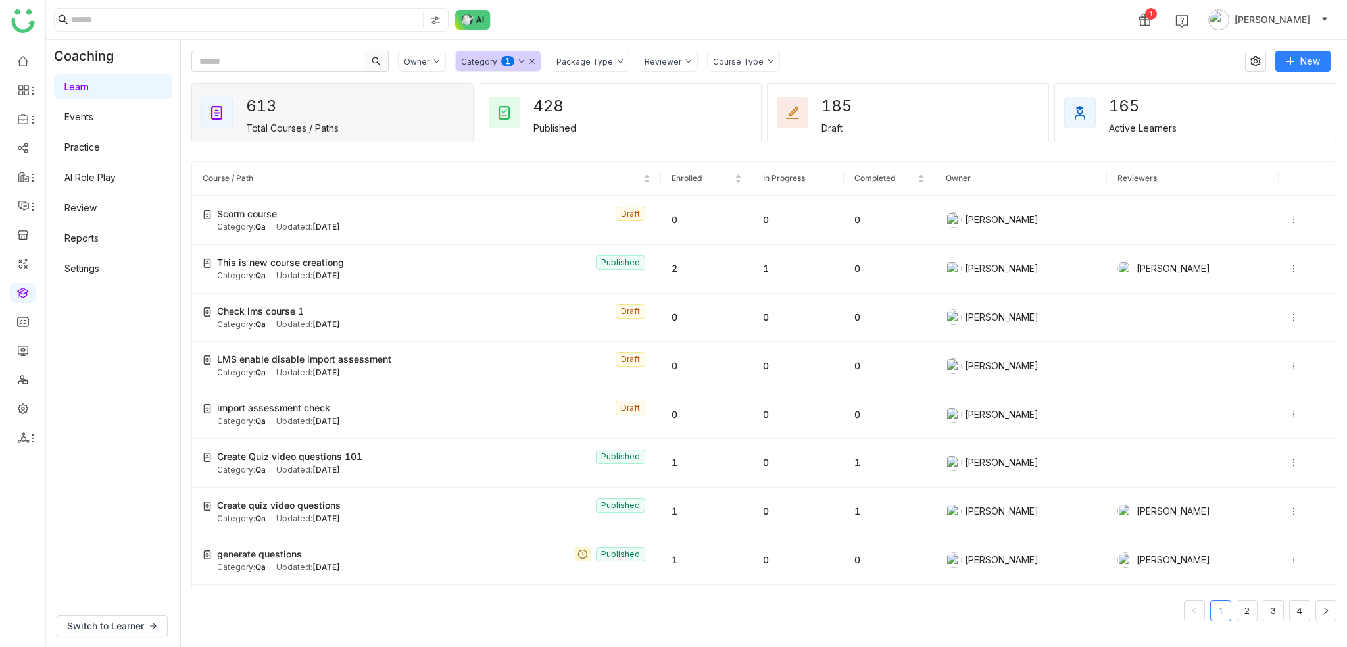
click at [934, 49] on div "Owner Category 0 1 2 3 4 5 6 7 8 9 Package Type Reviewer Course Type New 613 To…" at bounding box center [764, 343] width 1166 height 607
click at [1289, 222] on icon at bounding box center [1293, 219] width 9 height 9
click at [935, 49] on div "Owner Category 0 1 2 3 4 5 6 7 8 9 Package Type Reviewer Course Type New 613 To…" at bounding box center [764, 343] width 1166 height 607
click at [39, 116] on ul at bounding box center [22, 249] width 45 height 414
click at [34, 116] on icon at bounding box center [33, 119] width 11 height 11
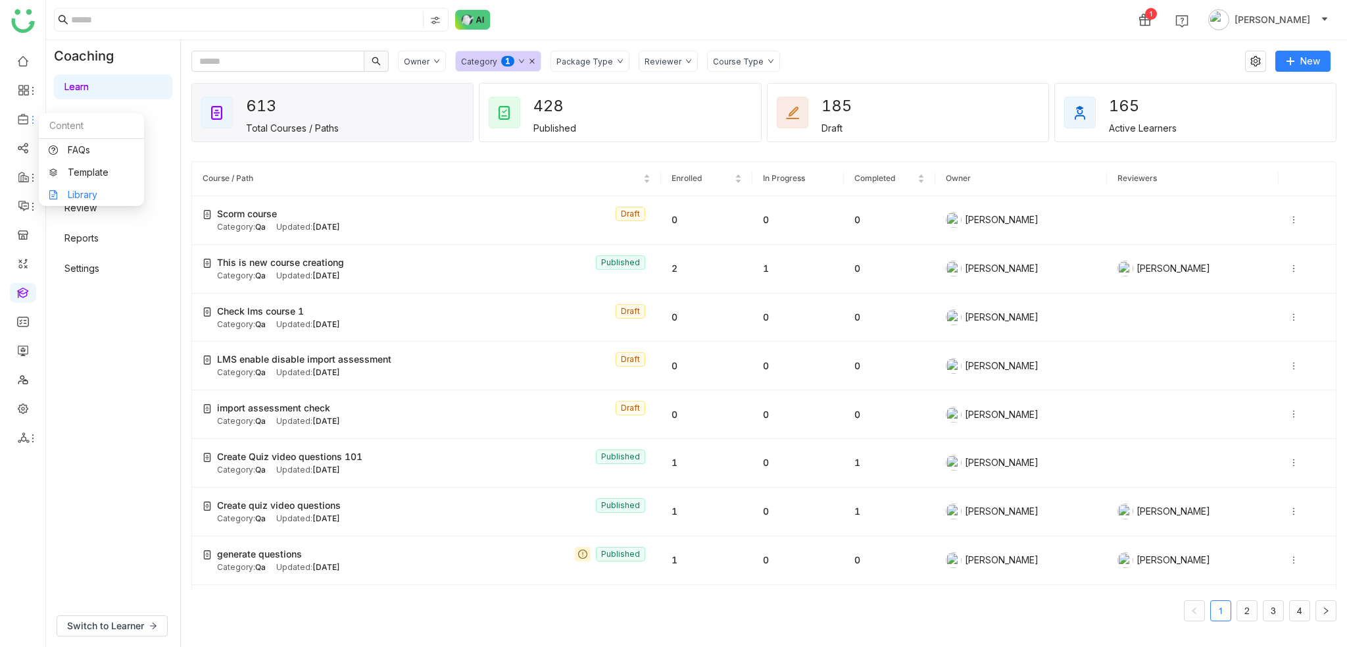
click at [86, 192] on link "Library" at bounding box center [92, 194] width 86 height 9
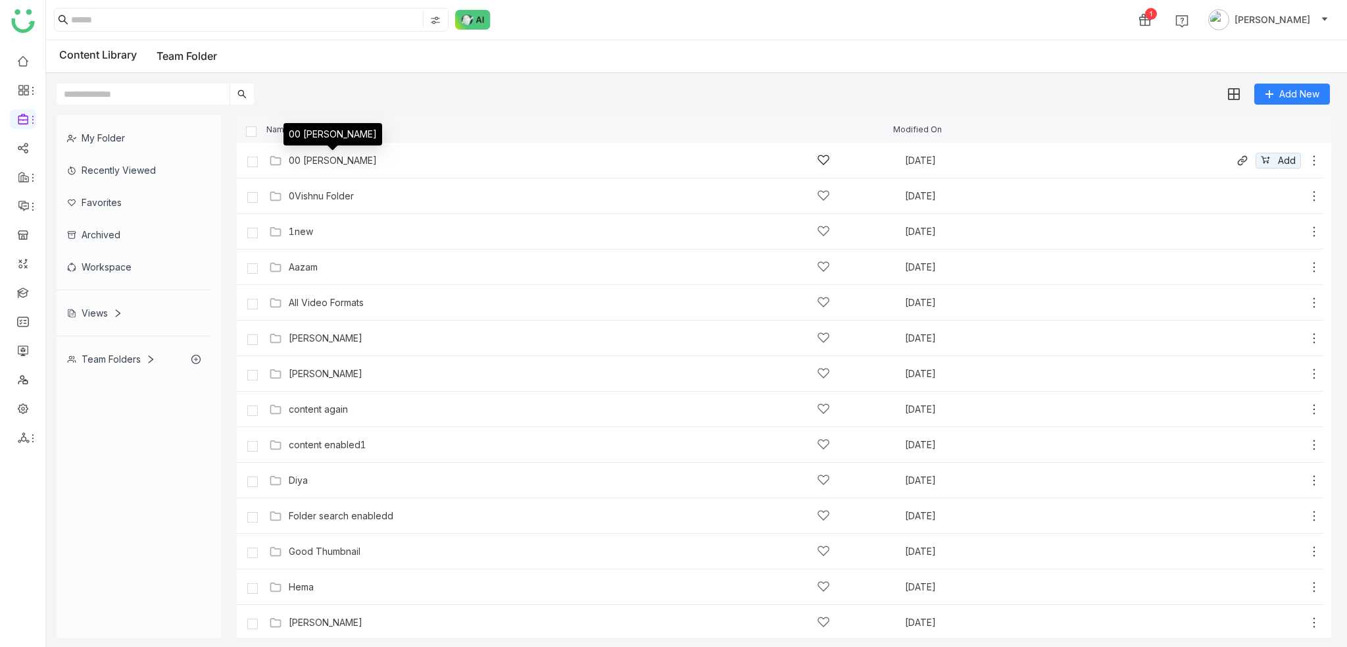
click at [311, 162] on div "00 [PERSON_NAME]" at bounding box center [333, 160] width 88 height 11
